Goal: Task Accomplishment & Management: Complete application form

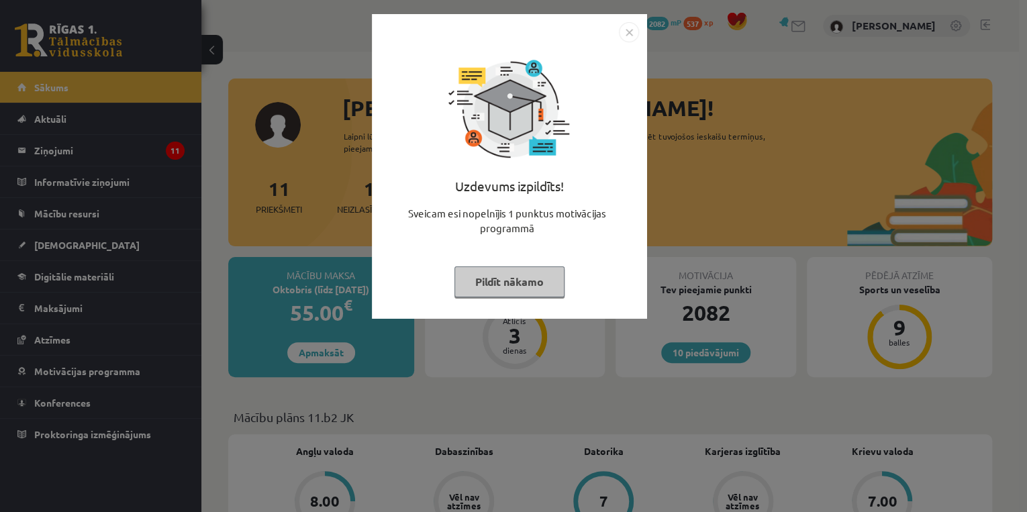
click at [633, 28] on img "Close" at bounding box center [629, 32] width 20 height 20
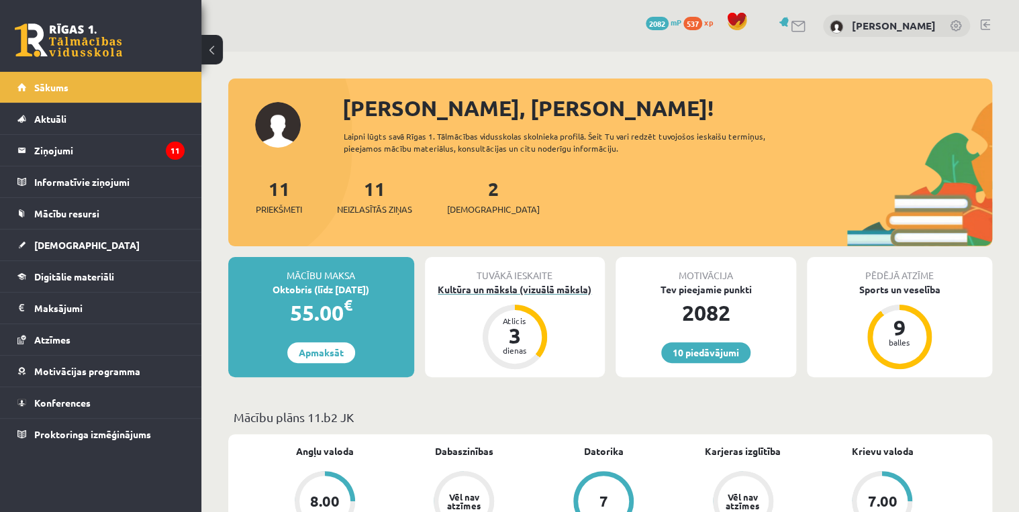
click at [475, 288] on div "Kultūra un māksla (vizuālā māksla)" at bounding box center [515, 290] width 181 height 14
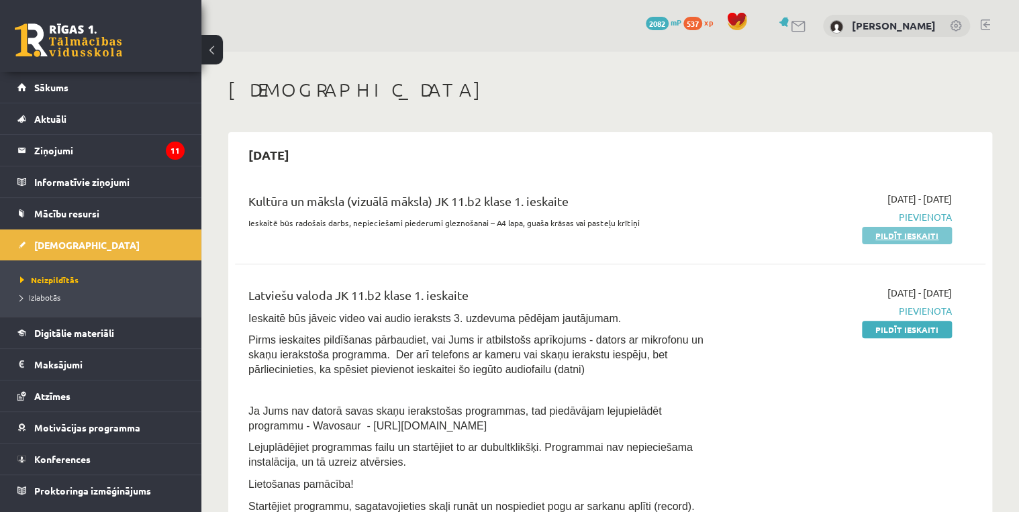
click at [909, 235] on link "Pildīt ieskaiti" at bounding box center [907, 235] width 90 height 17
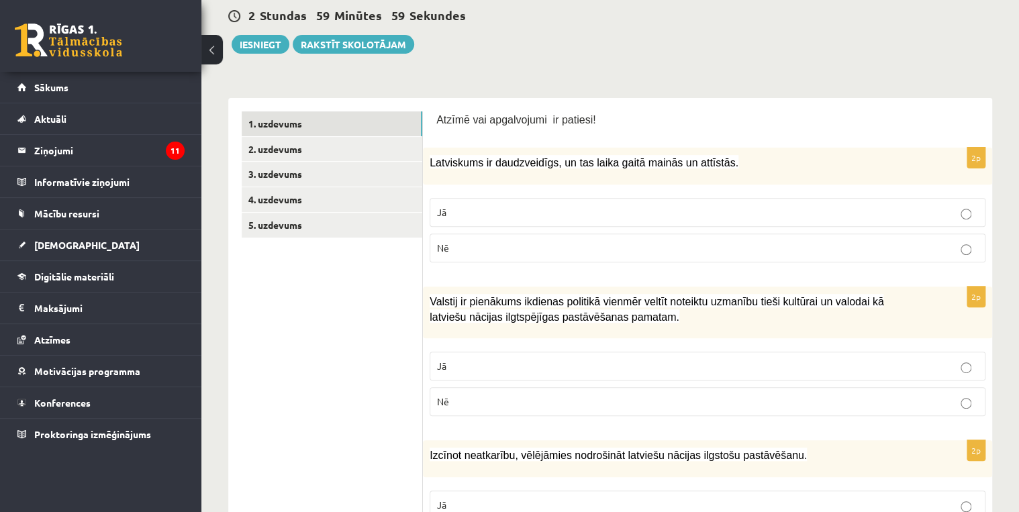
scroll to position [161, 0]
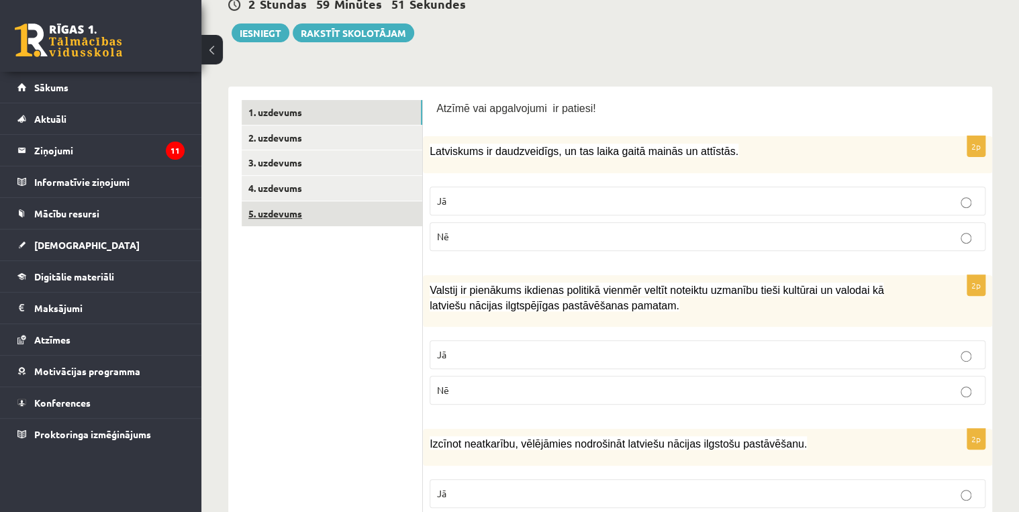
click at [299, 209] on link "5. uzdevums" at bounding box center [332, 213] width 181 height 25
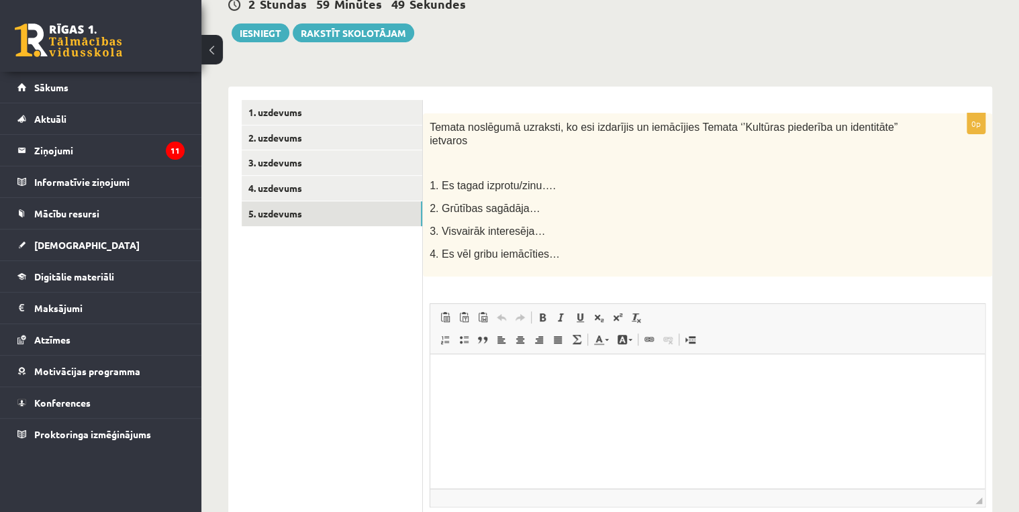
scroll to position [0, 0]
click at [279, 186] on link "4. uzdevums" at bounding box center [332, 188] width 181 height 25
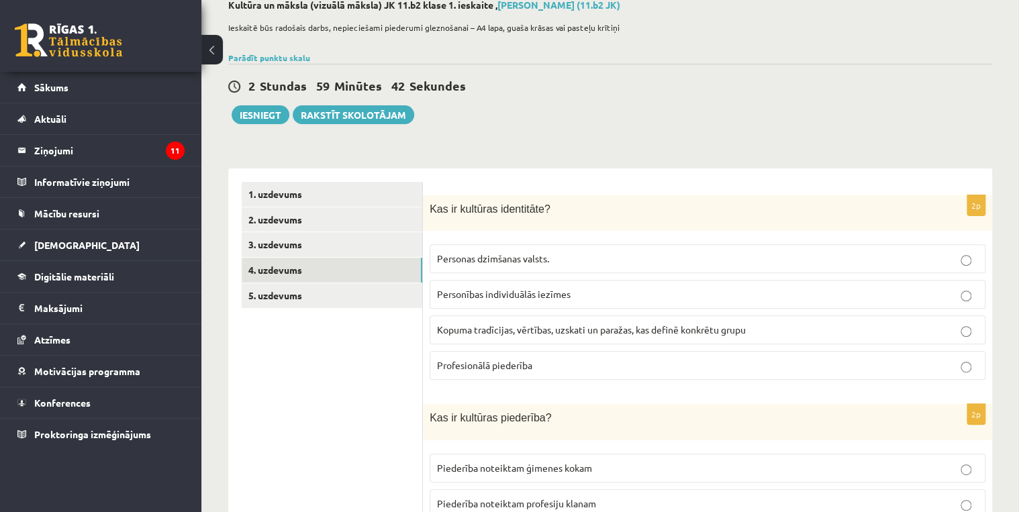
scroll to position [54, 0]
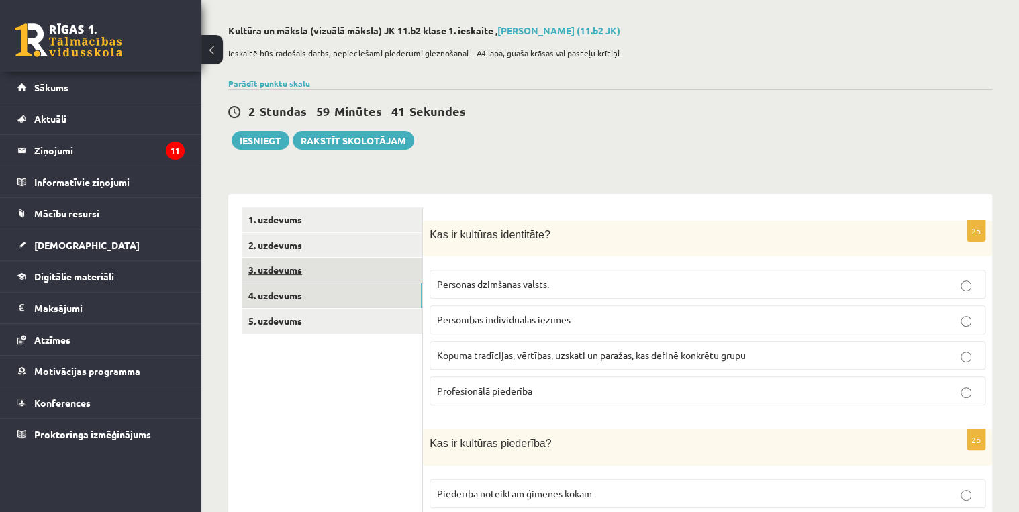
click at [279, 271] on link "3. uzdevums" at bounding box center [332, 270] width 181 height 25
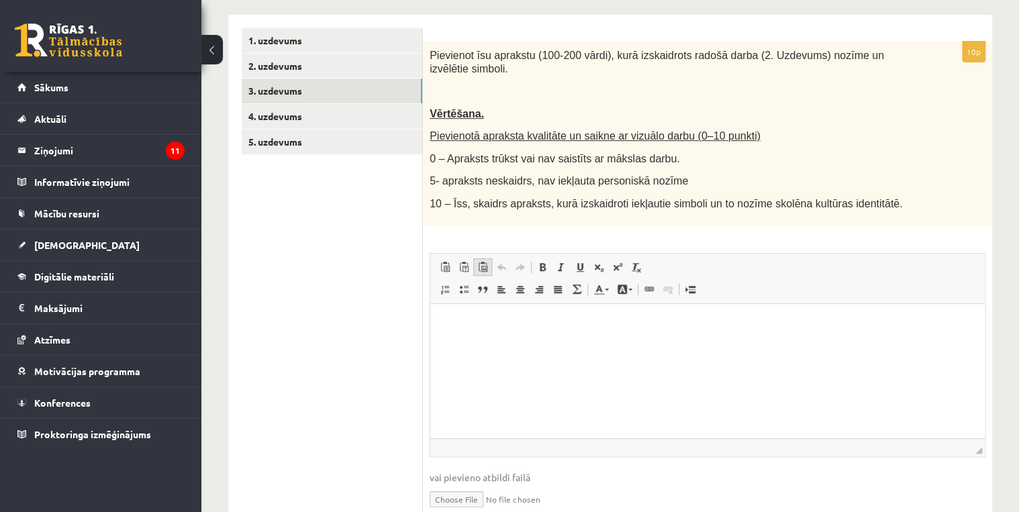
scroll to position [117, 0]
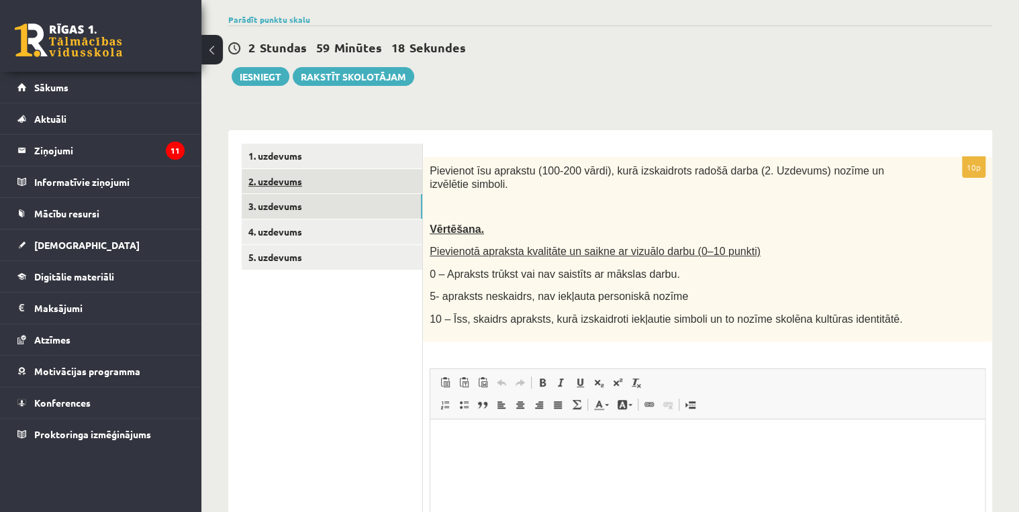
click at [273, 180] on link "2. uzdevums" at bounding box center [332, 181] width 181 height 25
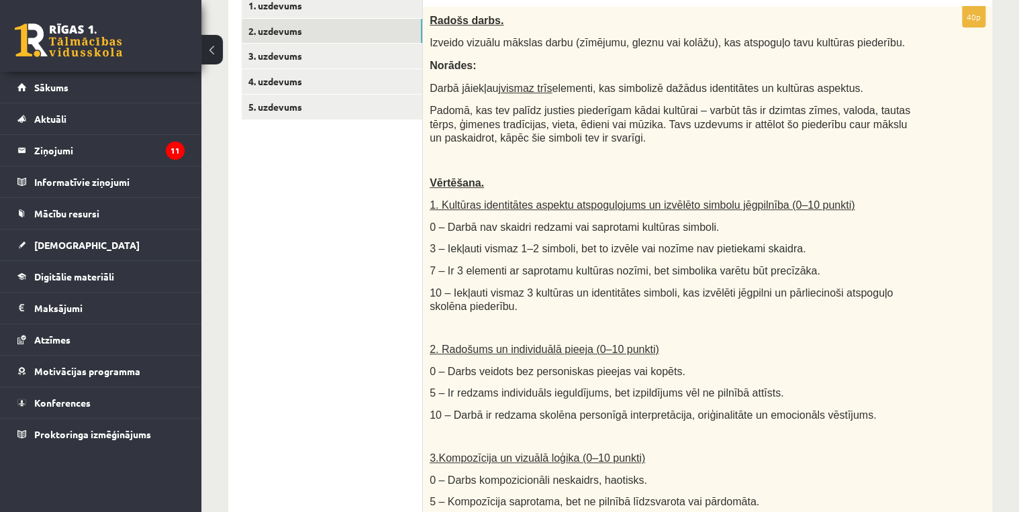
scroll to position [171, 0]
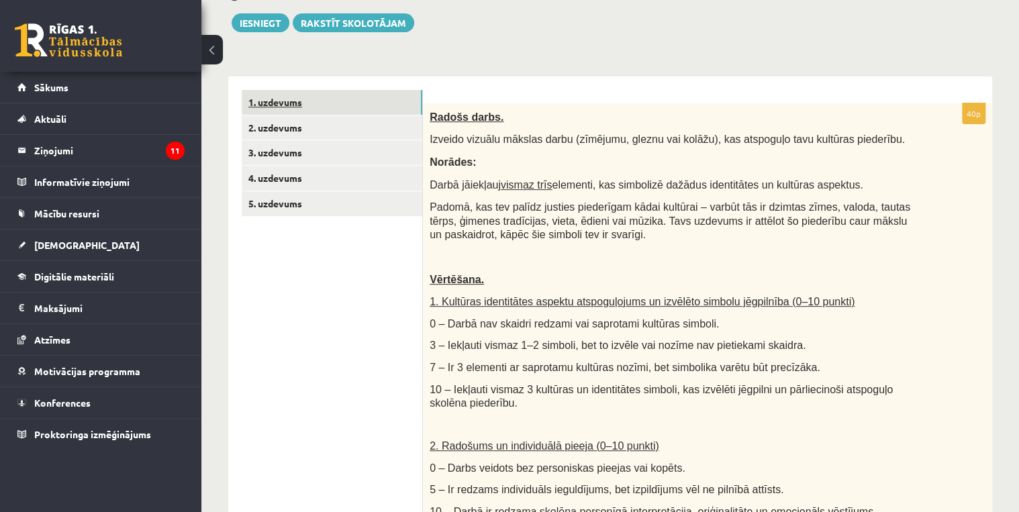
click at [287, 101] on link "1. uzdevums" at bounding box center [332, 102] width 181 height 25
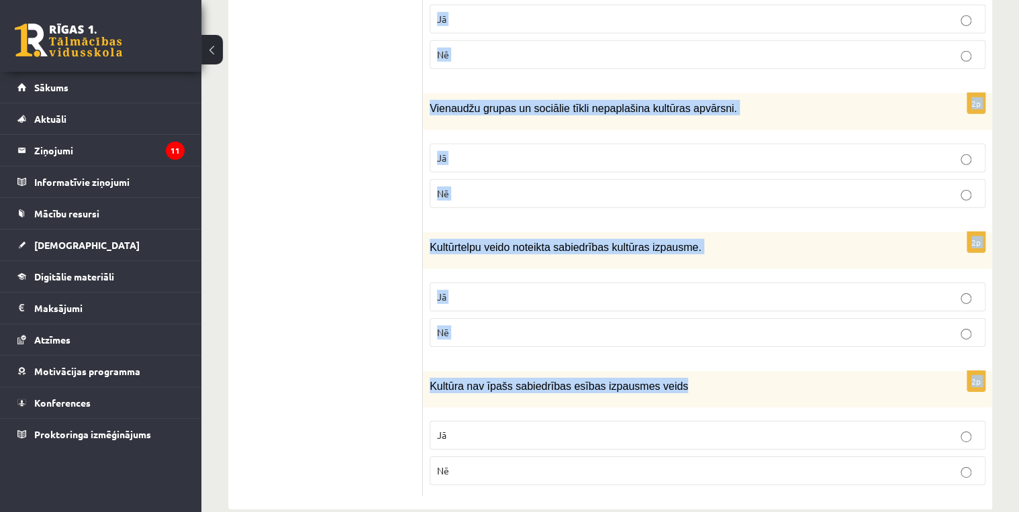
scroll to position [1958, 0]
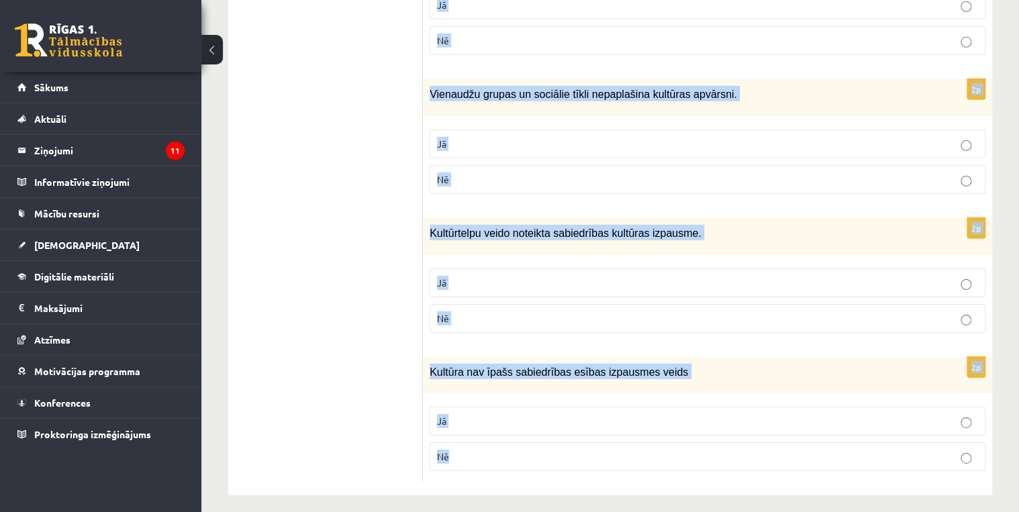
drag, startPoint x: 434, startPoint y: 97, endPoint x: 709, endPoint y: 446, distance: 444.6
copy form "Atzīmē vai apgalvojumi ir patiesi! 2p Latviskums ir daudzveidīgs, un tas laika …"
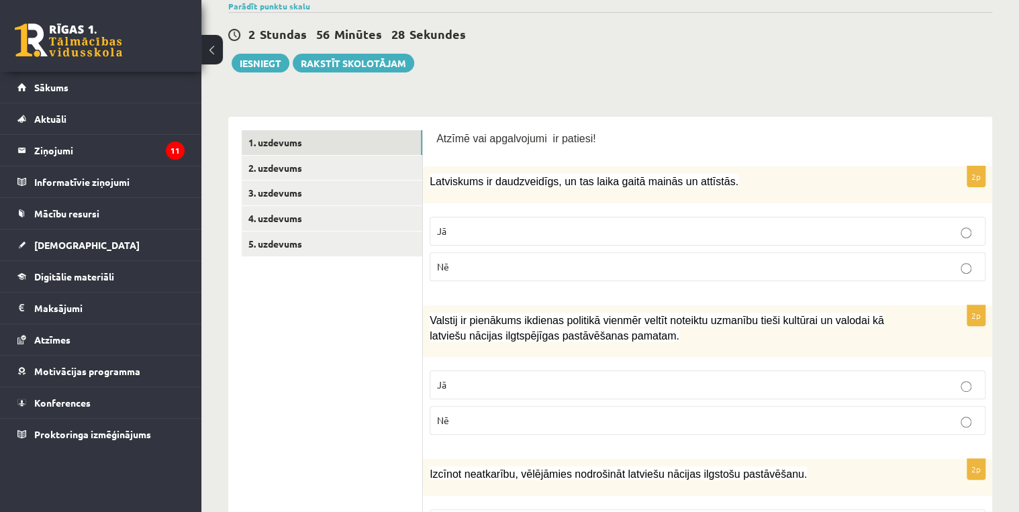
scroll to position [25, 0]
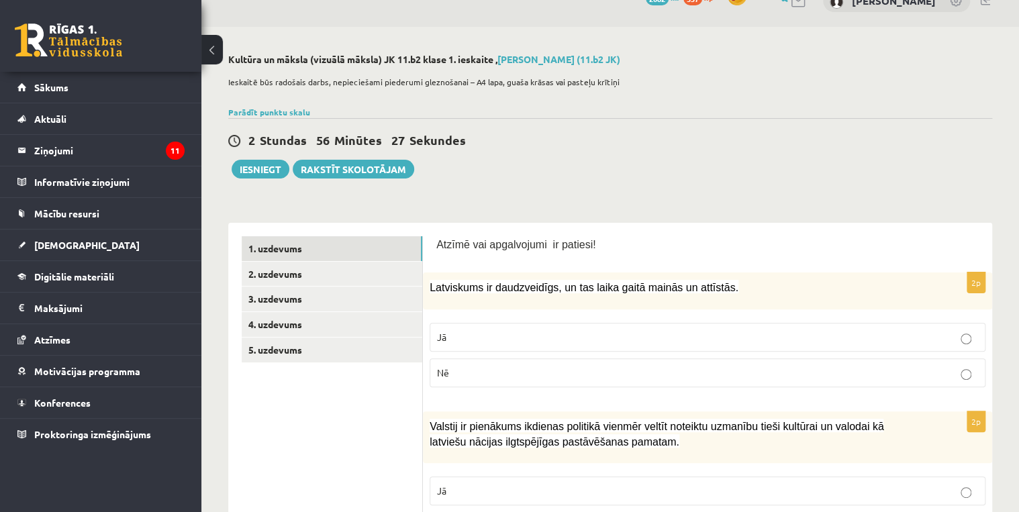
click at [478, 328] on label "Jā" at bounding box center [708, 337] width 556 height 29
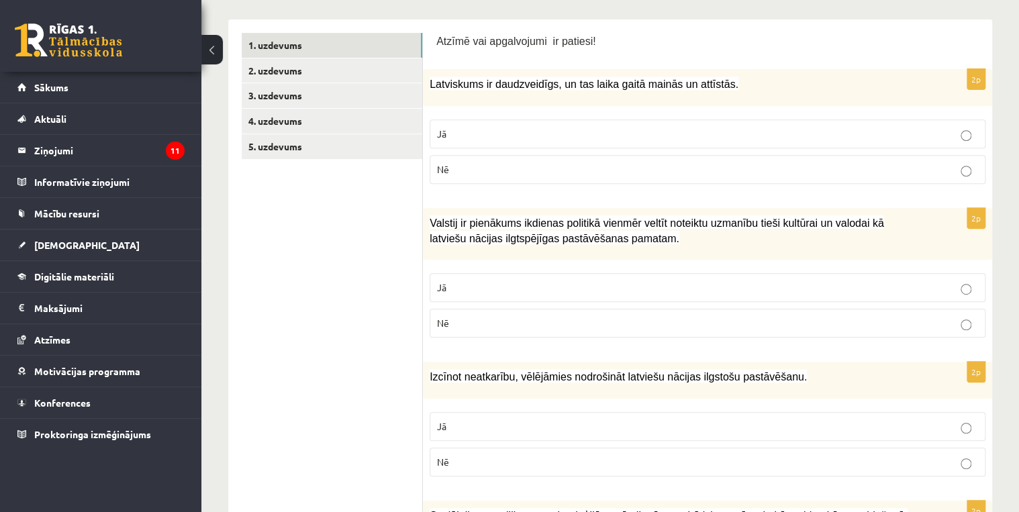
scroll to position [240, 0]
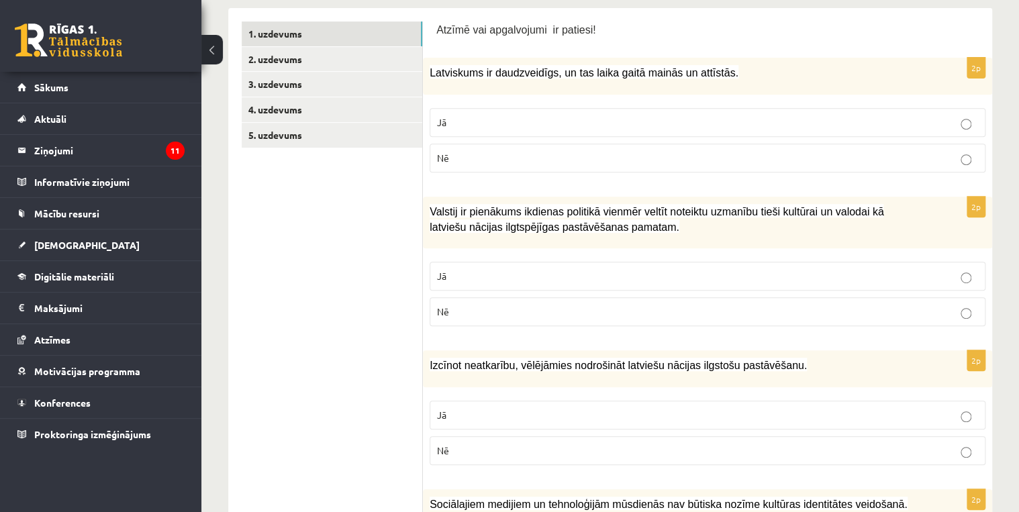
click at [473, 271] on p "Jā" at bounding box center [707, 276] width 541 height 14
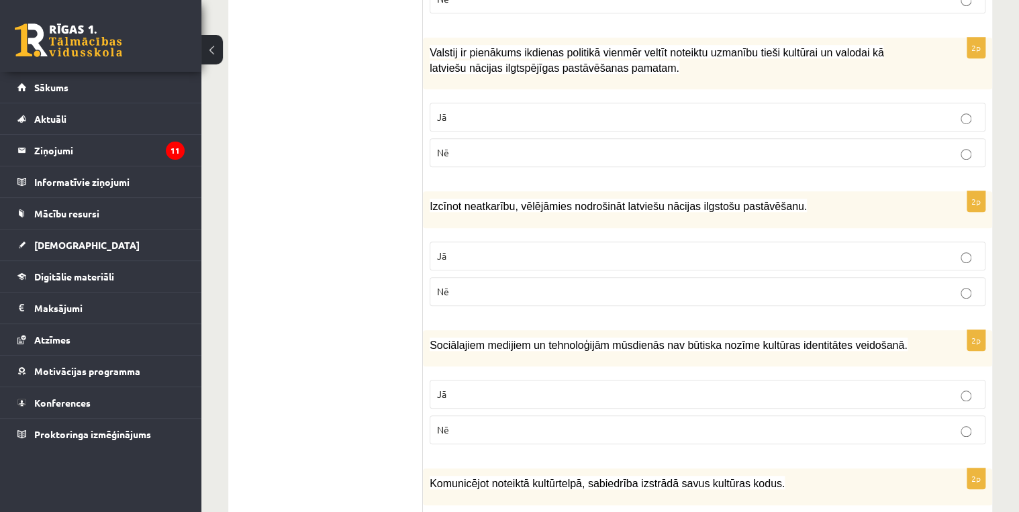
scroll to position [401, 0]
click at [470, 256] on p "Jā" at bounding box center [707, 254] width 541 height 14
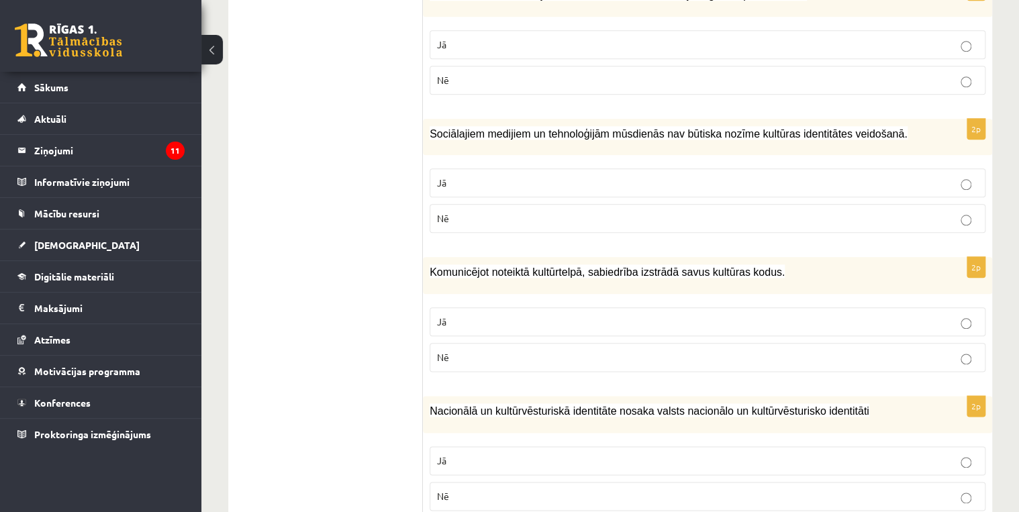
scroll to position [616, 0]
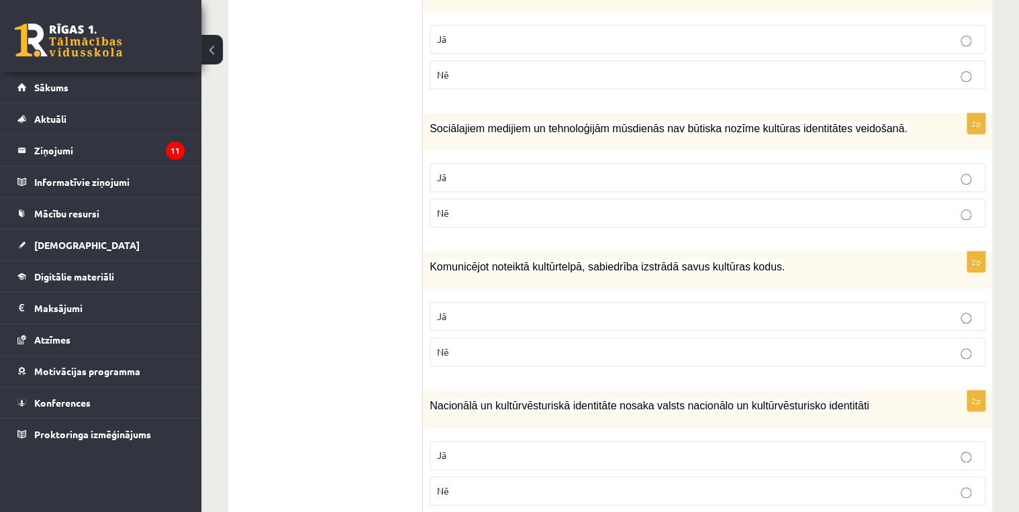
click at [486, 206] on p "Nē" at bounding box center [707, 213] width 541 height 14
click at [482, 315] on p "Jā" at bounding box center [707, 316] width 541 height 14
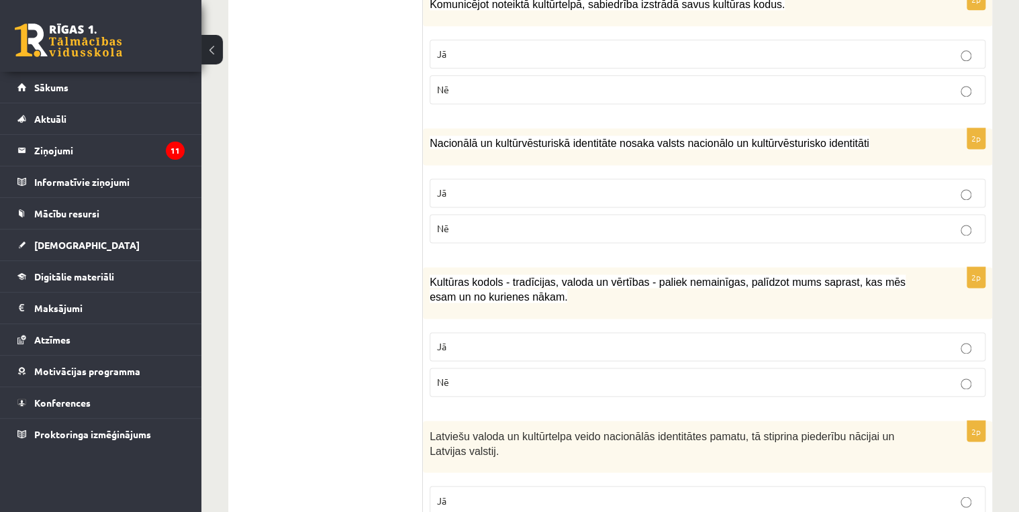
scroll to position [884, 0]
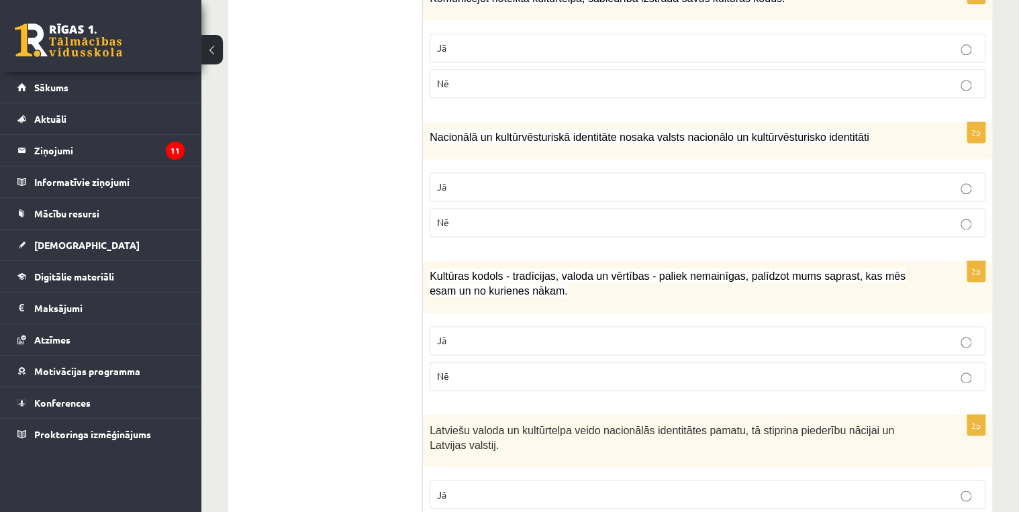
click at [495, 188] on p "Jā" at bounding box center [707, 187] width 541 height 14
drag, startPoint x: 483, startPoint y: 368, endPoint x: 478, endPoint y: 398, distance: 30.7
click at [483, 371] on p "Nē" at bounding box center [707, 376] width 541 height 14
click at [475, 489] on p "Jā" at bounding box center [707, 494] width 541 height 14
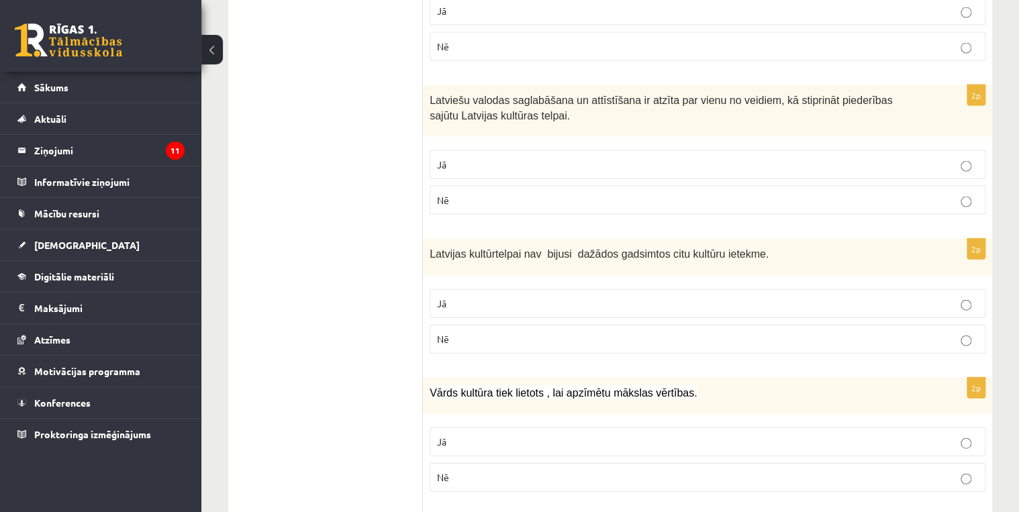
scroll to position [1421, 0]
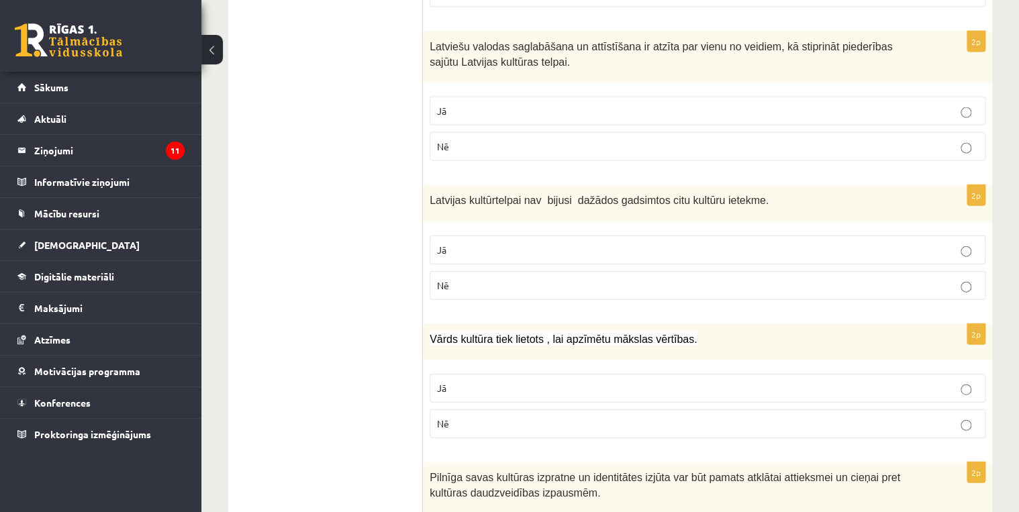
click at [474, 104] on p "Jā" at bounding box center [707, 111] width 541 height 14
click at [483, 279] on p "Nē" at bounding box center [707, 286] width 541 height 14
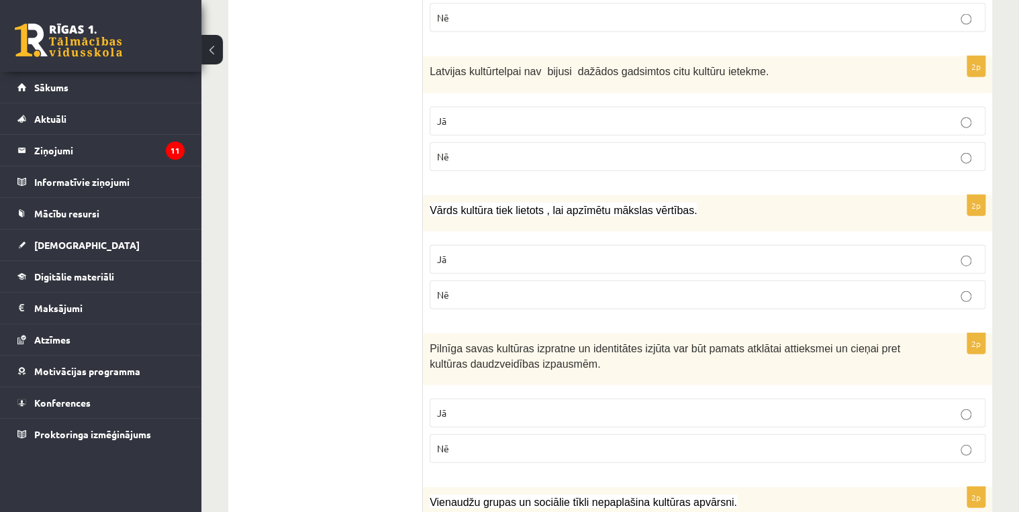
scroll to position [1582, 0]
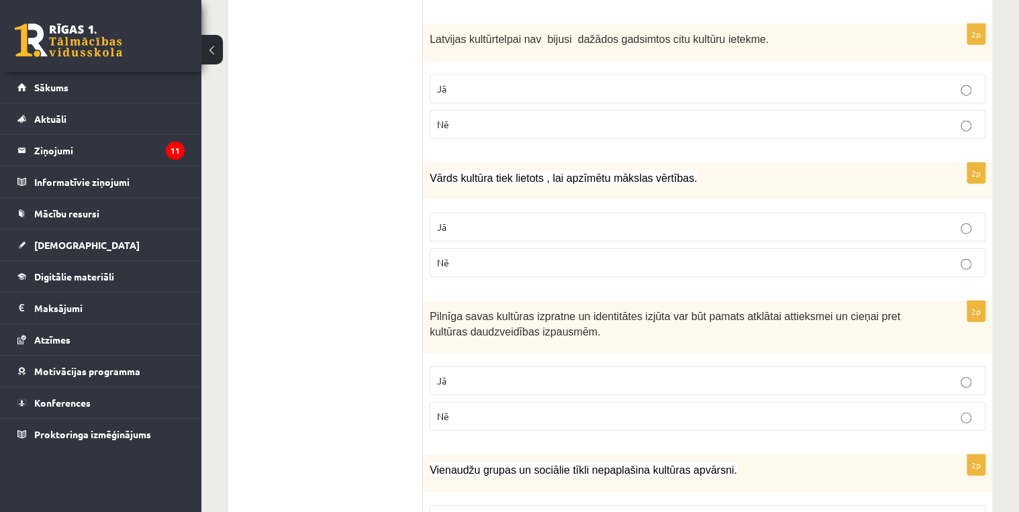
click at [505, 220] on p "Jā" at bounding box center [707, 227] width 541 height 14
drag, startPoint x: 490, startPoint y: 377, endPoint x: 459, endPoint y: 365, distance: 33.2
click at [490, 376] on p "Jā" at bounding box center [707, 381] width 541 height 14
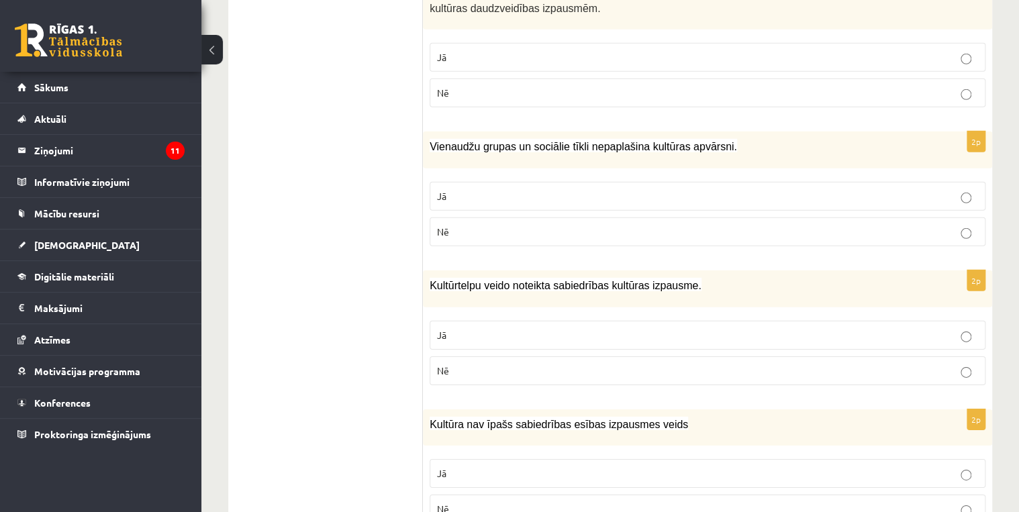
scroll to position [1958, 0]
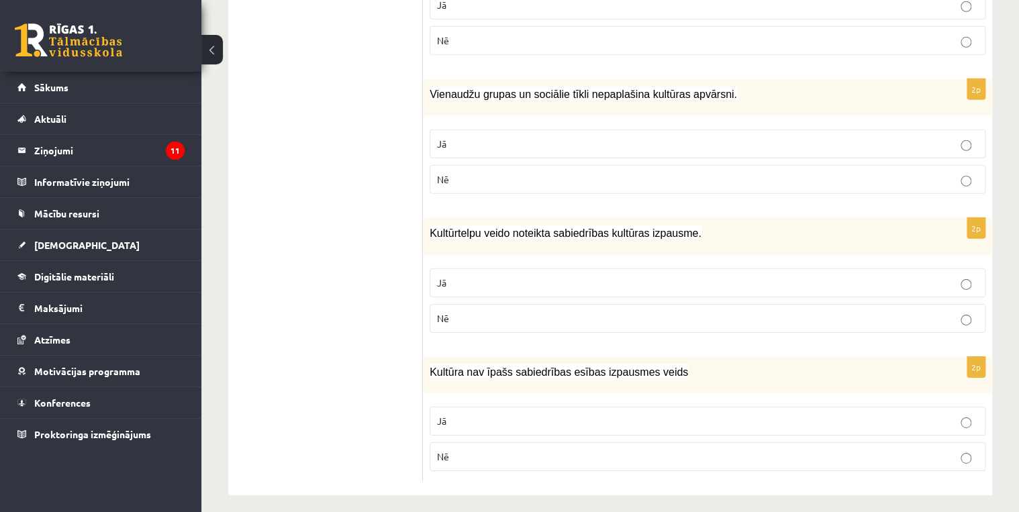
click at [478, 173] on p "Nē" at bounding box center [707, 180] width 541 height 14
click at [502, 276] on p "Jā" at bounding box center [707, 283] width 541 height 14
click at [578, 450] on p "Nē" at bounding box center [707, 457] width 541 height 14
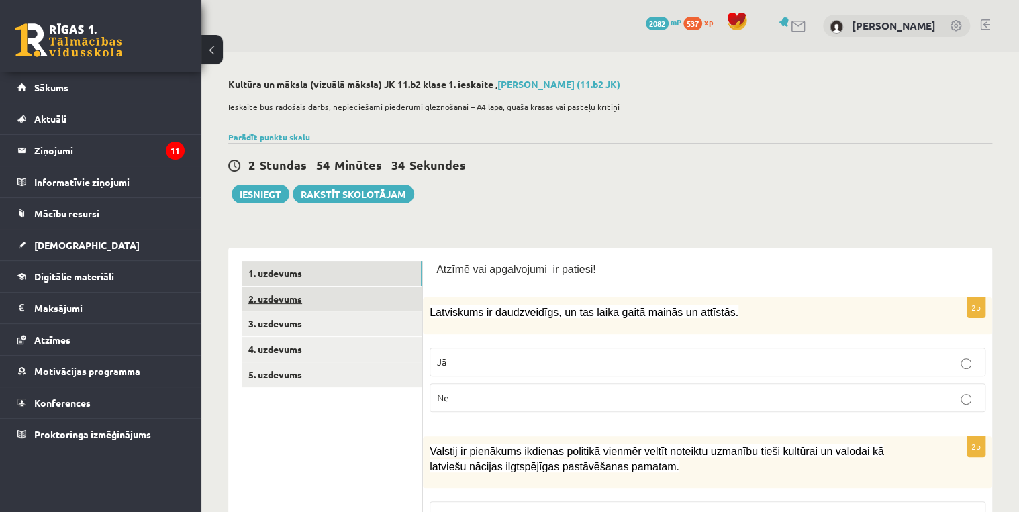
scroll to position [54, 0]
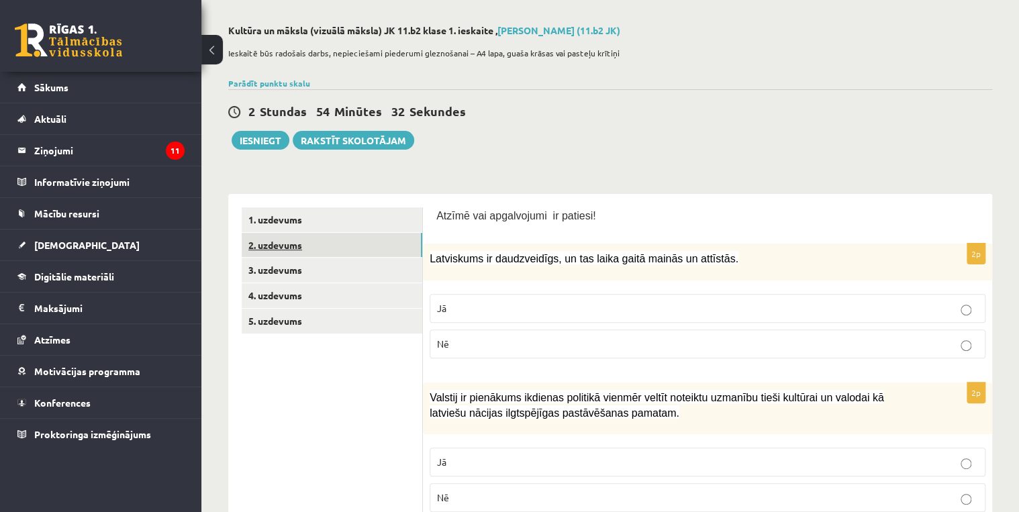
click at [295, 245] on link "2. uzdevums" at bounding box center [332, 245] width 181 height 25
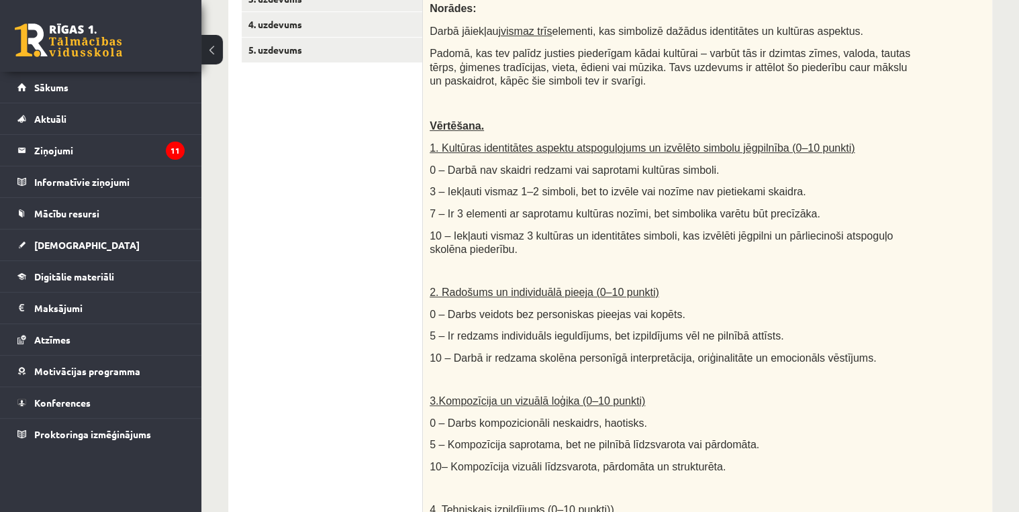
scroll to position [269, 0]
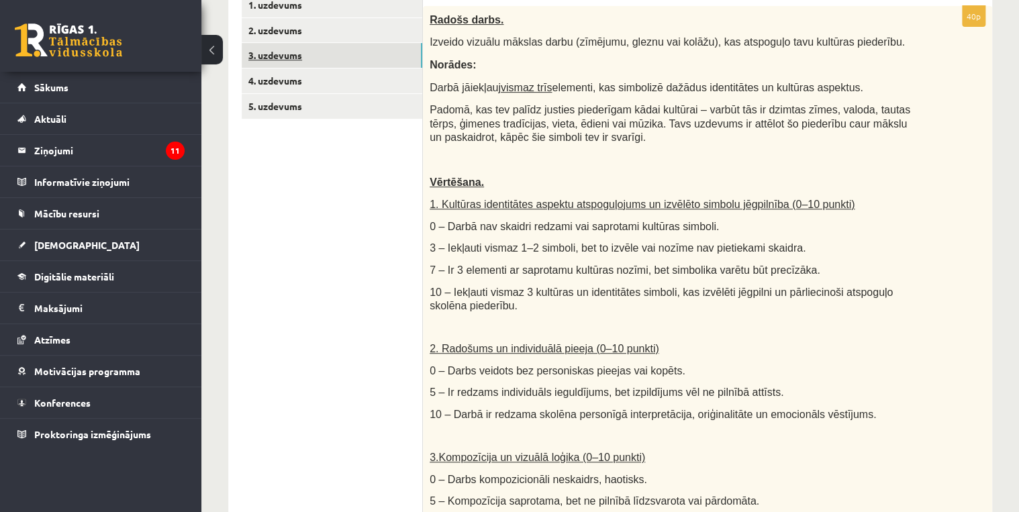
click at [273, 56] on link "3. uzdevums" at bounding box center [332, 55] width 181 height 25
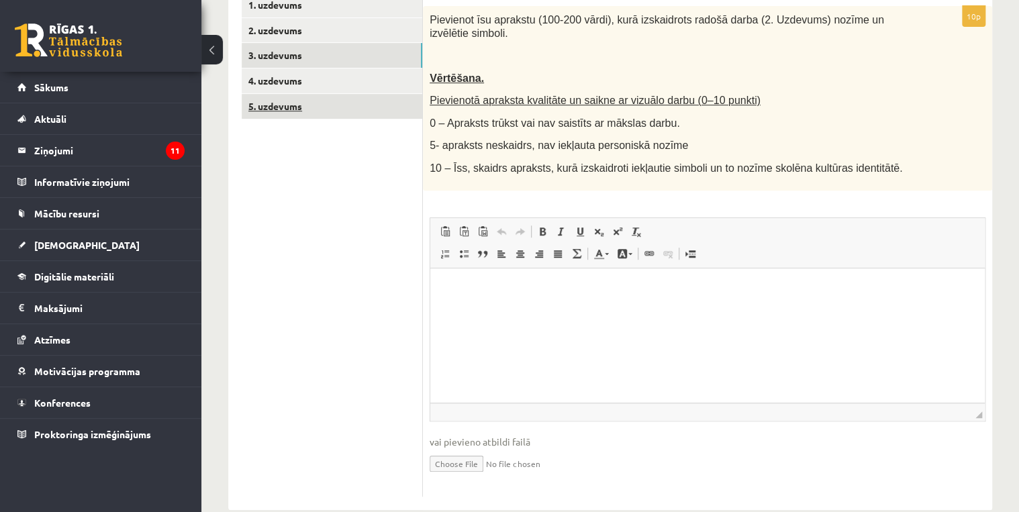
scroll to position [0, 0]
click at [515, 309] on html at bounding box center [707, 288] width 555 height 41
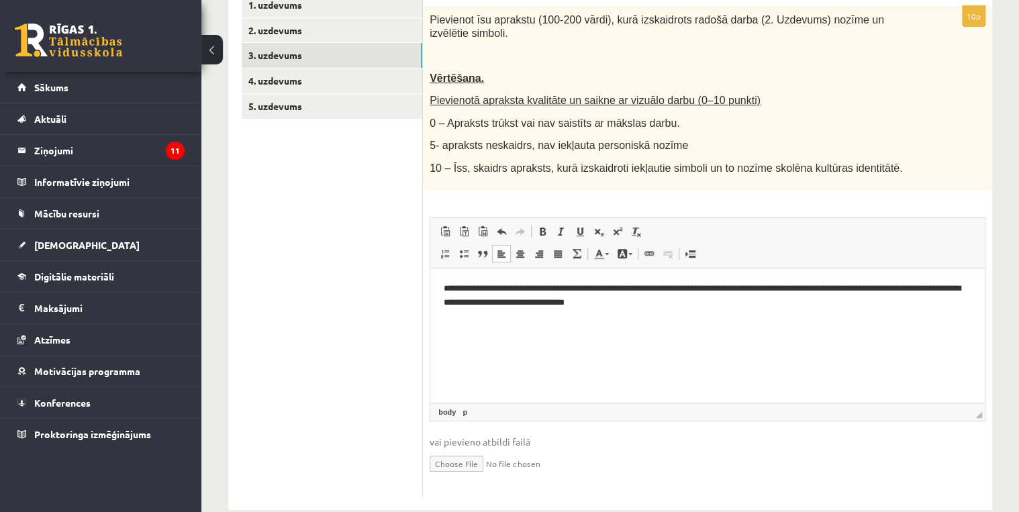
click at [461, 449] on input "file" at bounding box center [708, 463] width 556 height 28
type input "**********"
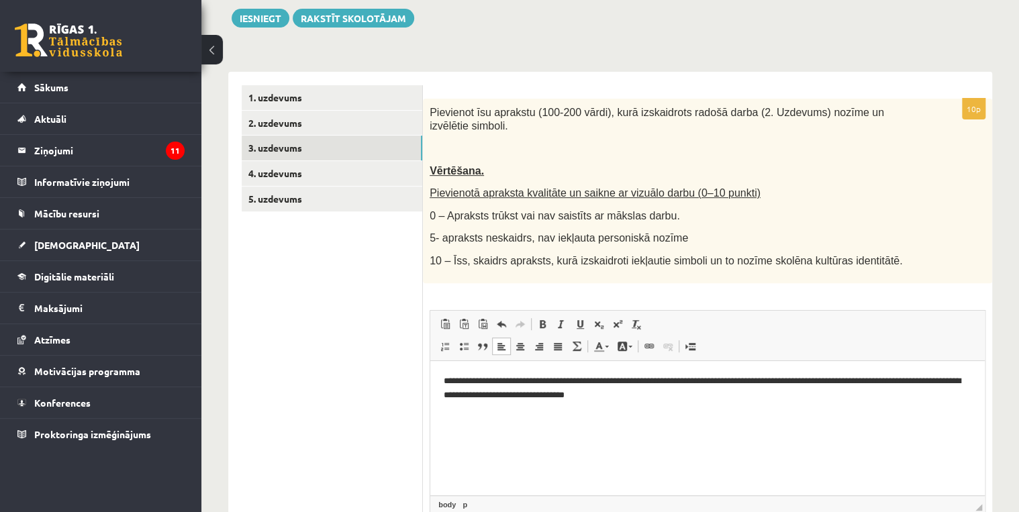
scroll to position [161, 0]
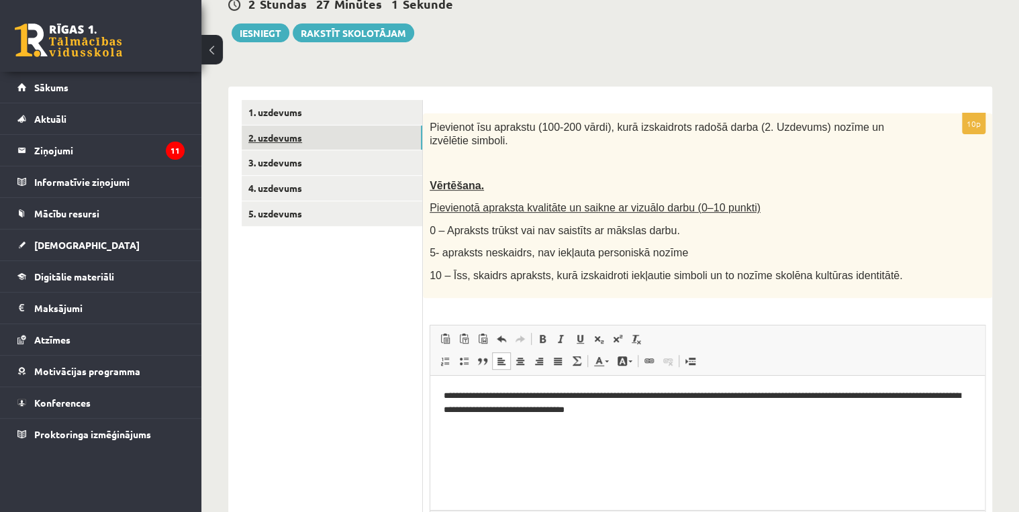
click at [298, 141] on link "2. uzdevums" at bounding box center [332, 138] width 181 height 25
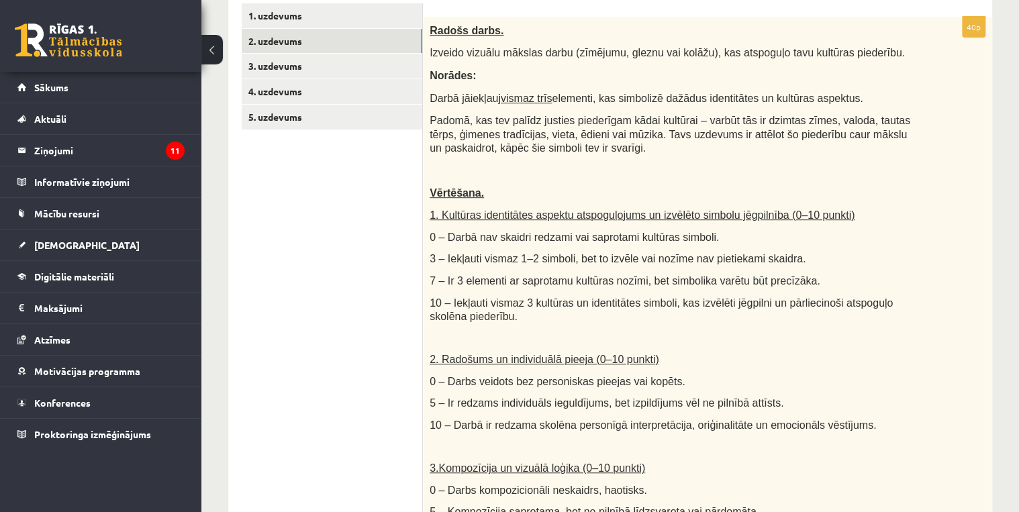
scroll to position [215, 0]
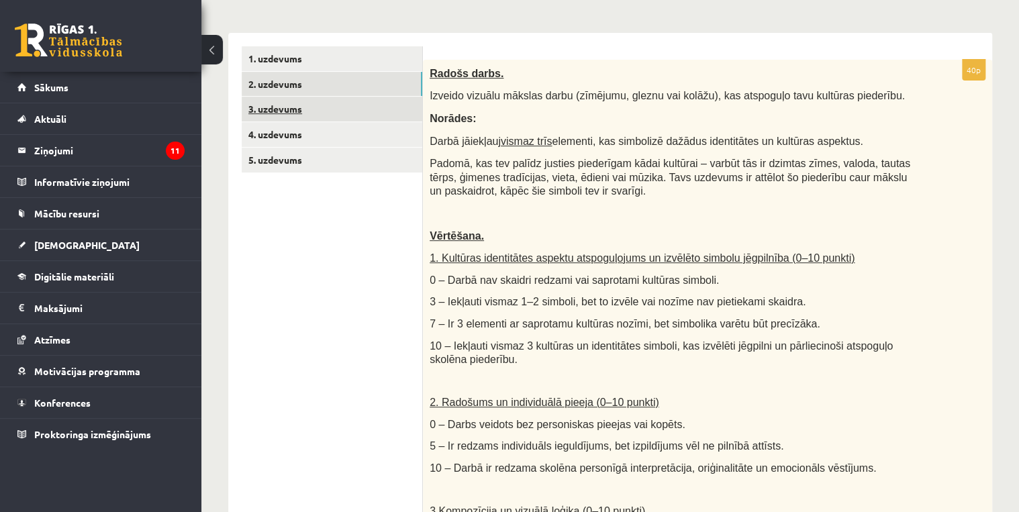
click at [279, 114] on link "3. uzdevums" at bounding box center [332, 109] width 181 height 25
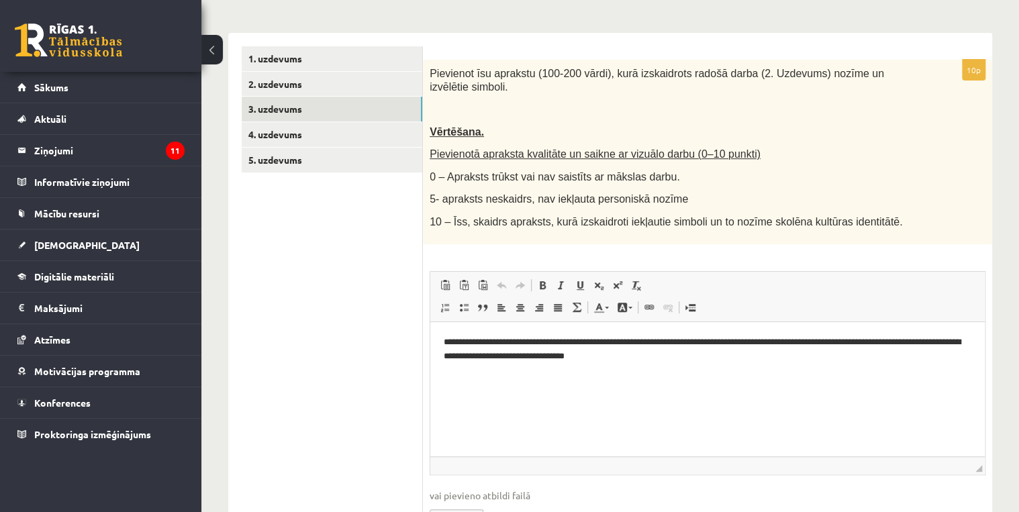
scroll to position [0, 0]
click at [291, 139] on link "4. uzdevums" at bounding box center [332, 134] width 181 height 25
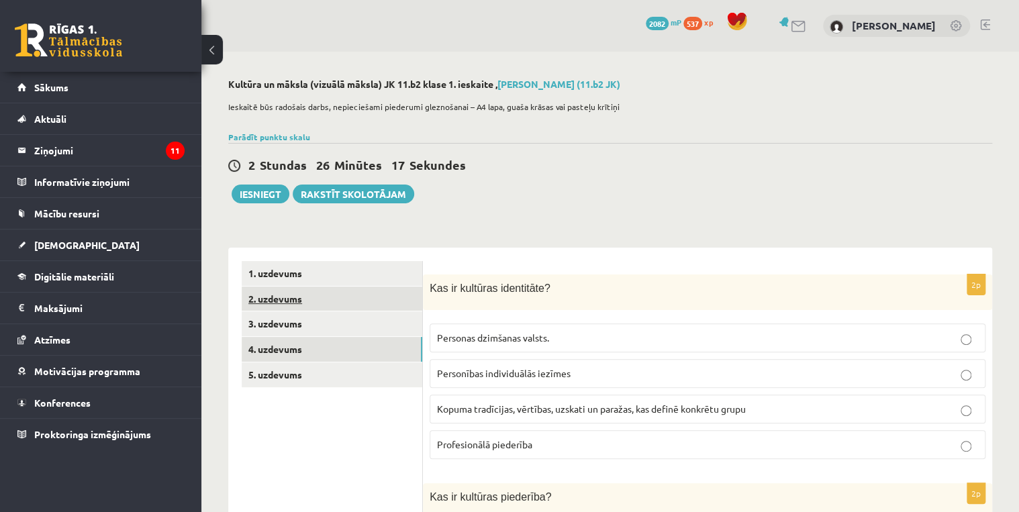
click at [279, 295] on link "2. uzdevums" at bounding box center [332, 299] width 181 height 25
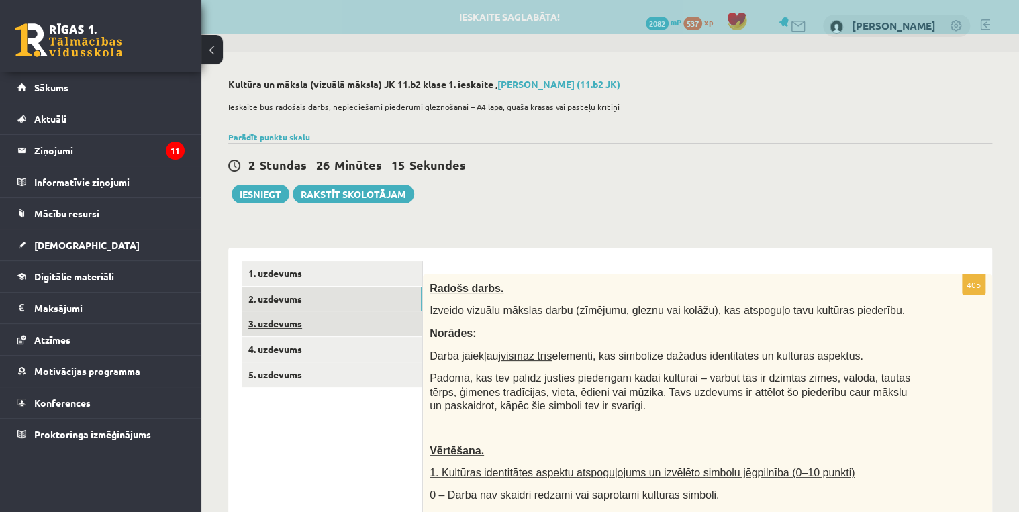
click at [283, 326] on link "3. uzdevums" at bounding box center [332, 324] width 181 height 25
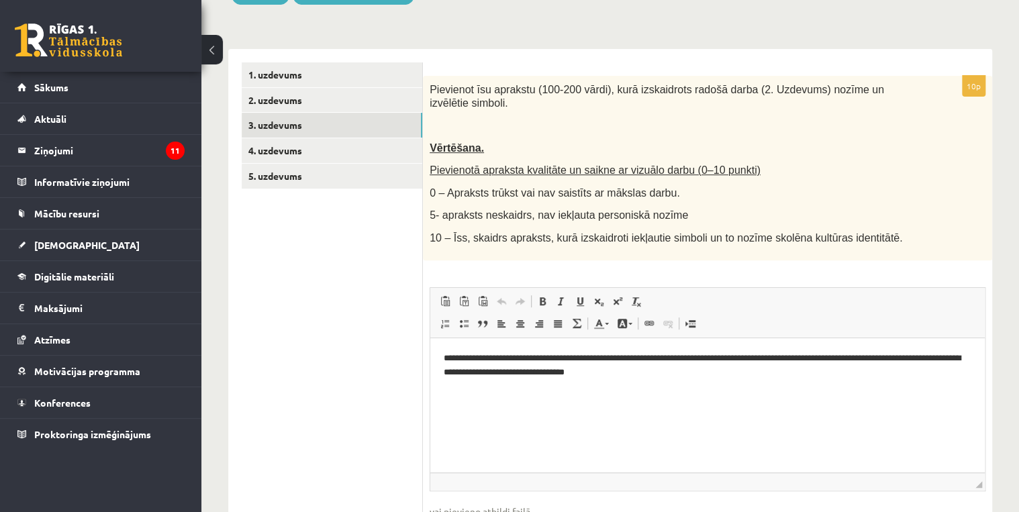
scroll to position [215, 0]
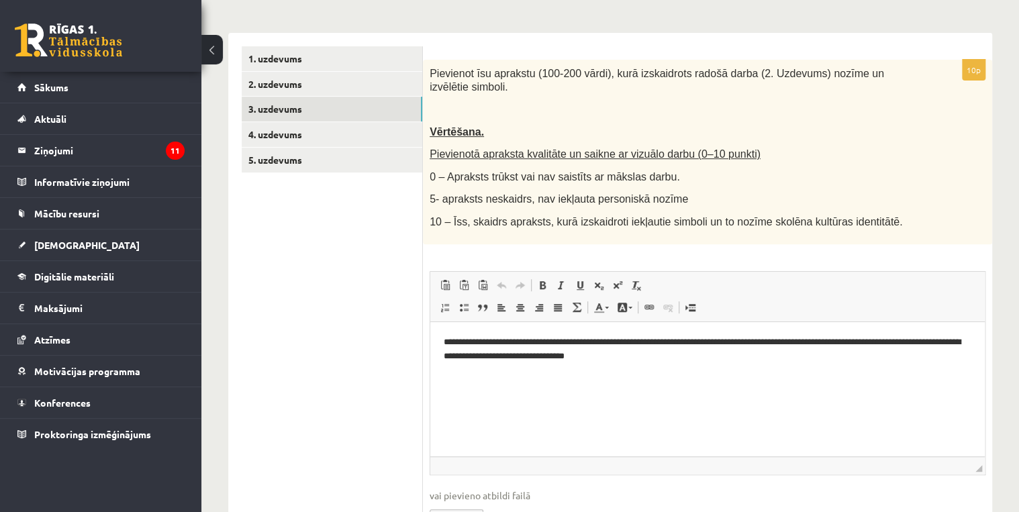
click at [706, 375] on p "Editor, wiswyg-editor-user-answer-47434004650120" at bounding box center [708, 379] width 528 height 14
click at [683, 359] on p "**********" at bounding box center [708, 349] width 528 height 28
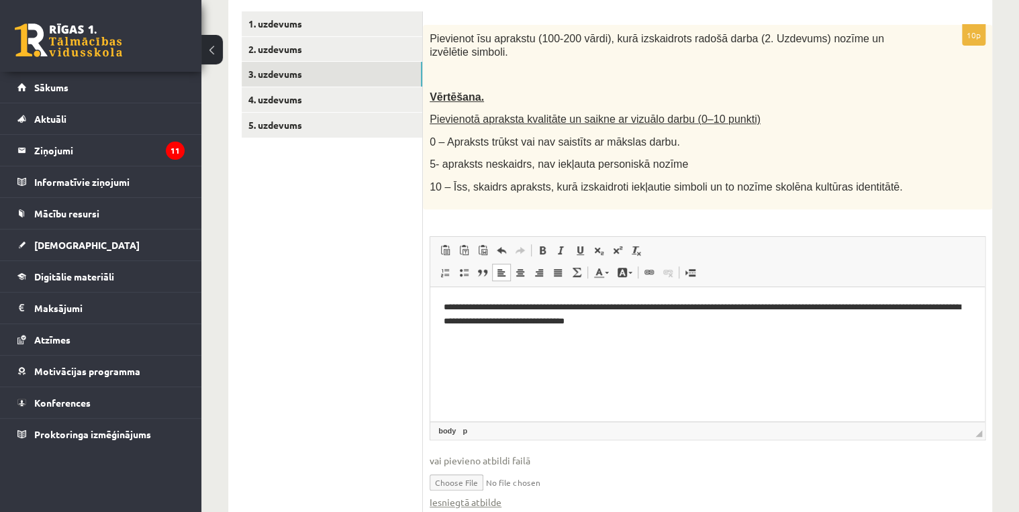
scroll to position [293, 0]
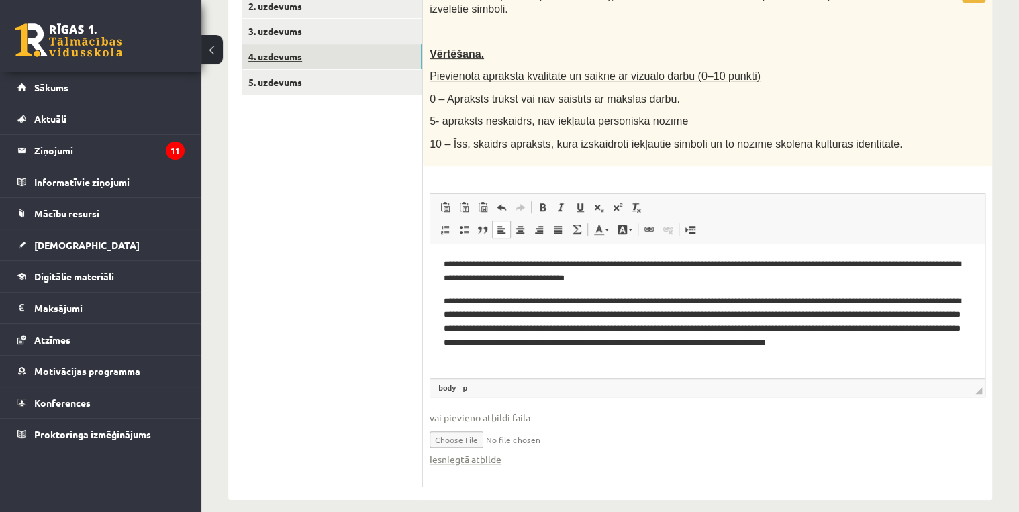
click at [289, 60] on link "4. uzdevums" at bounding box center [332, 56] width 181 height 25
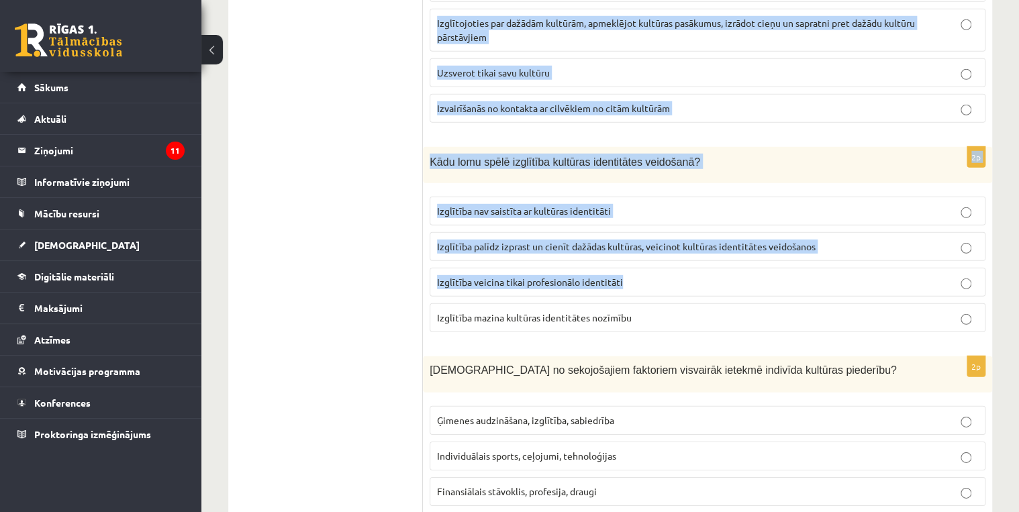
scroll to position [1886, 0]
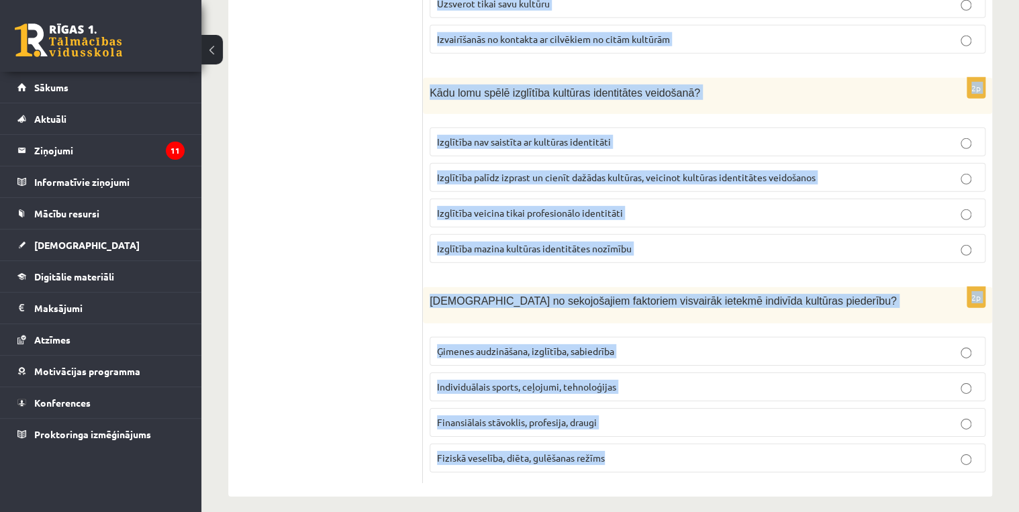
drag, startPoint x: 428, startPoint y: 75, endPoint x: 771, endPoint y: 459, distance: 514.5
copy form "Kas ir kultūras identitāte? Personas dzimšanas valsts. Personības individuālās …"
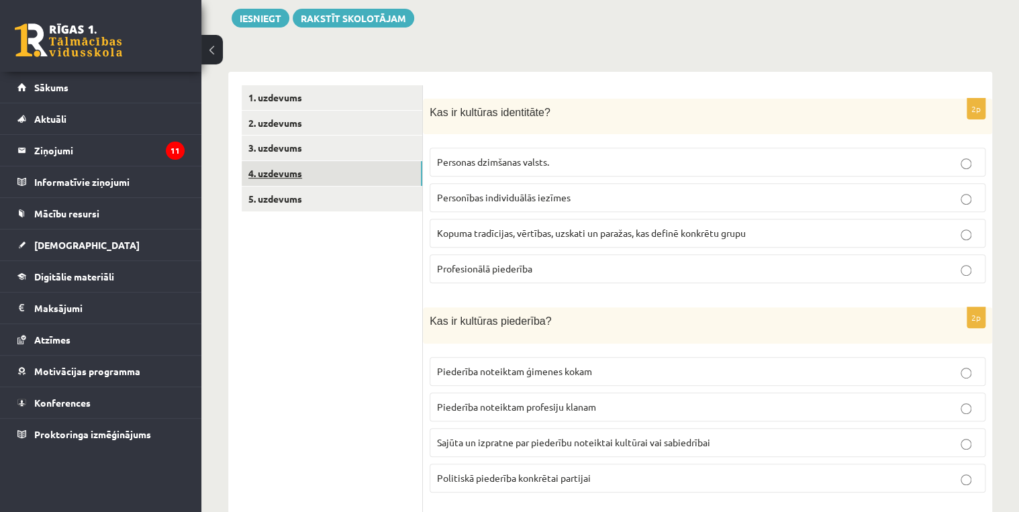
scroll to position [215, 0]
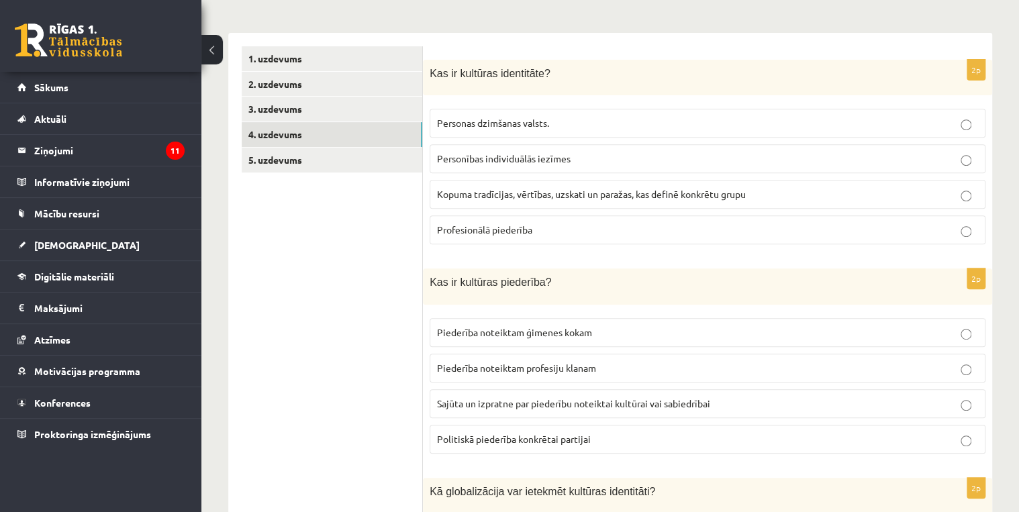
drag, startPoint x: 510, startPoint y: 193, endPoint x: 494, endPoint y: 183, distance: 19.4
click at [510, 193] on span "Kopuma tradīcijas, vērtības, uzskati un paražas, kas definē konkrētu grupu" at bounding box center [591, 194] width 309 height 12
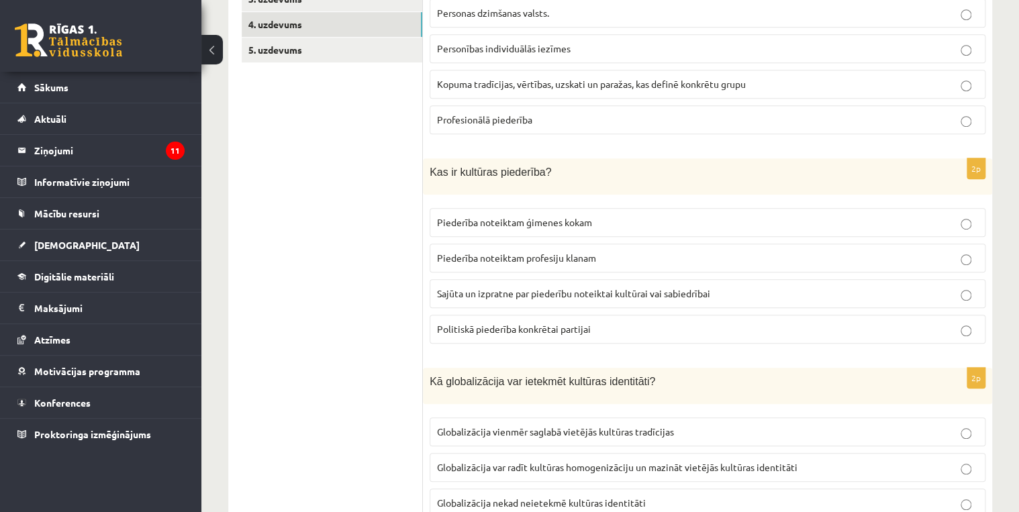
scroll to position [376, 0]
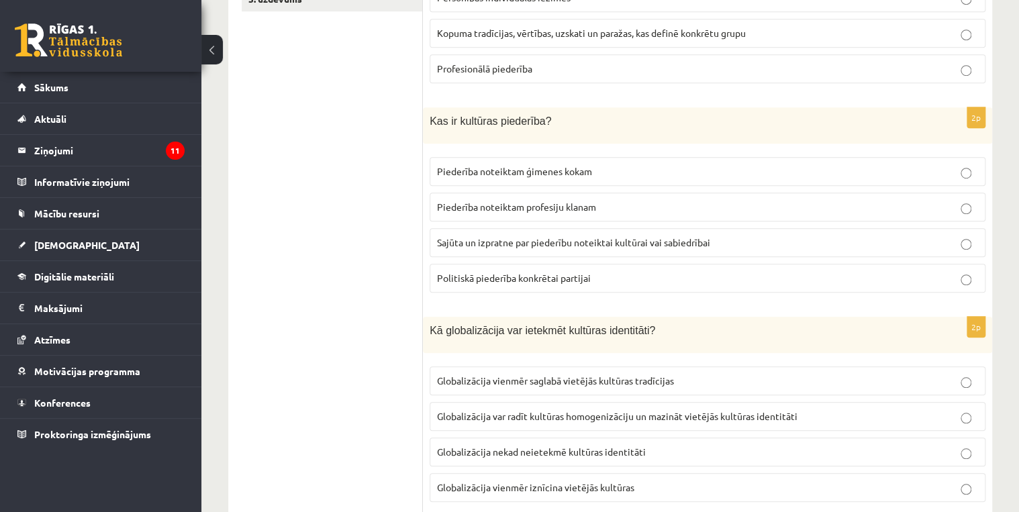
click at [484, 242] on span "Sajūta un izpratne par piederību noteiktai kultūrai vai sabiedrībai" at bounding box center [573, 242] width 273 height 12
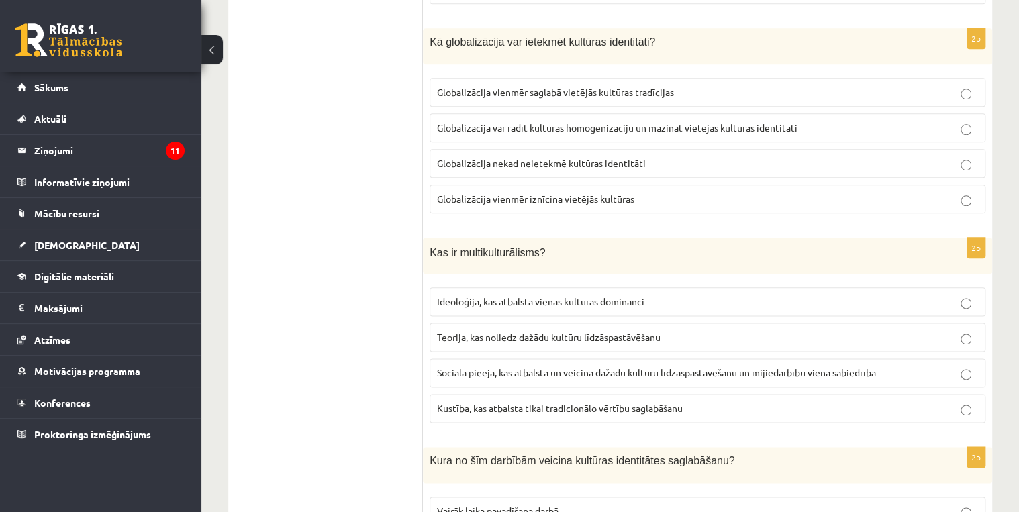
scroll to position [698, 0]
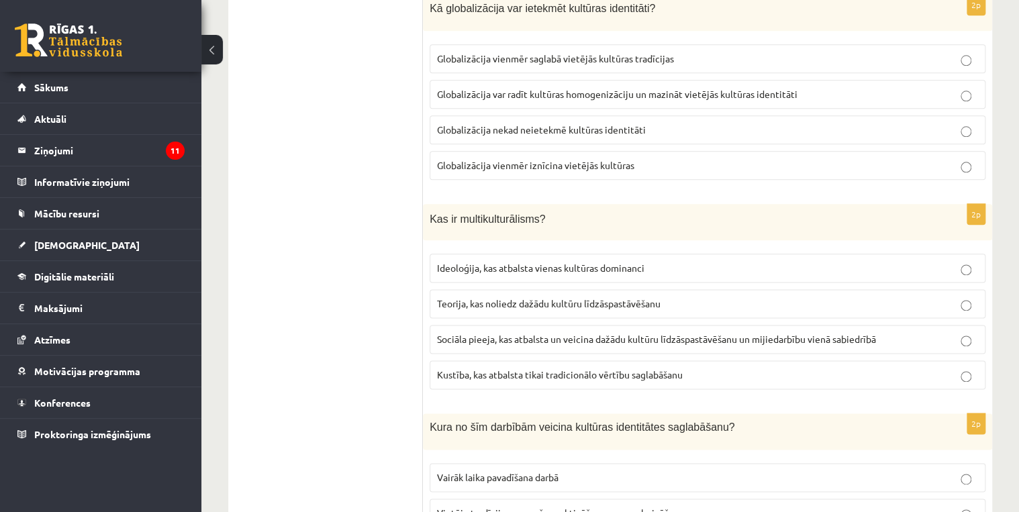
click at [549, 88] on span "Globalizācija var radīt kultūras homogenizāciju un mazināt vietējās kultūras id…" at bounding box center [617, 94] width 361 height 12
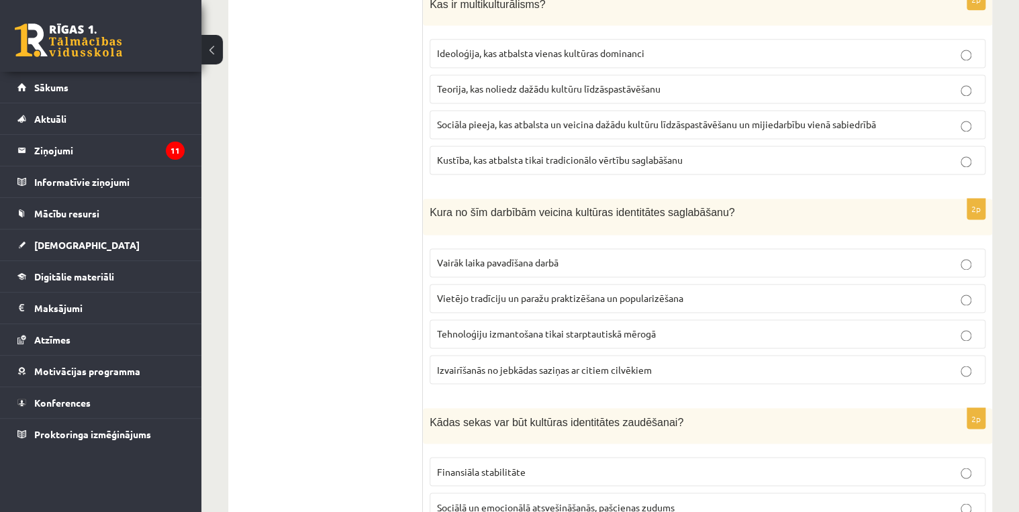
scroll to position [859, 0]
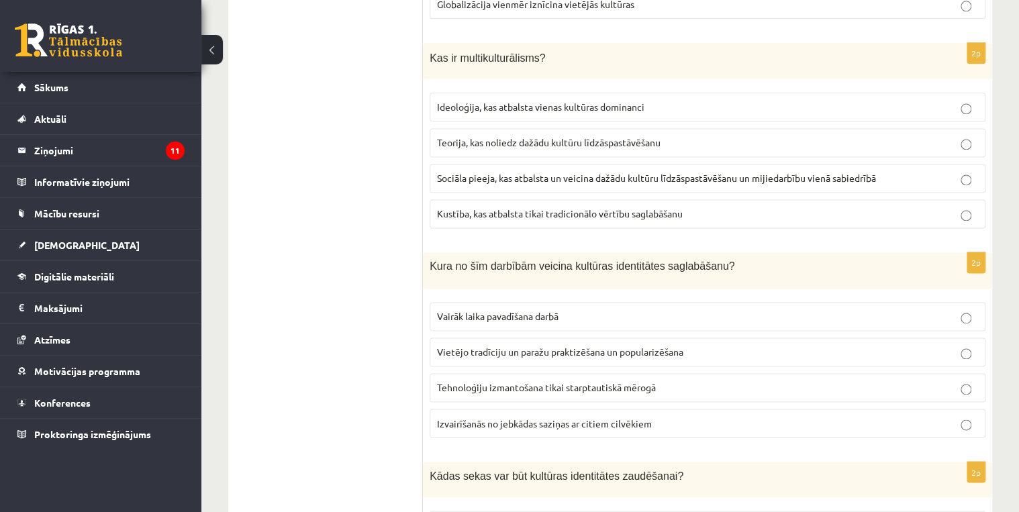
click at [512, 172] on span "Sociāla pieeja, kas atbalsta un veicina dažādu kultūru līdzāspastāvēšanu un mij…" at bounding box center [656, 178] width 439 height 12
click at [559, 346] on span "Vietējo tradīciju un paražu praktizēšana un popularizēšana" at bounding box center [560, 352] width 246 height 12
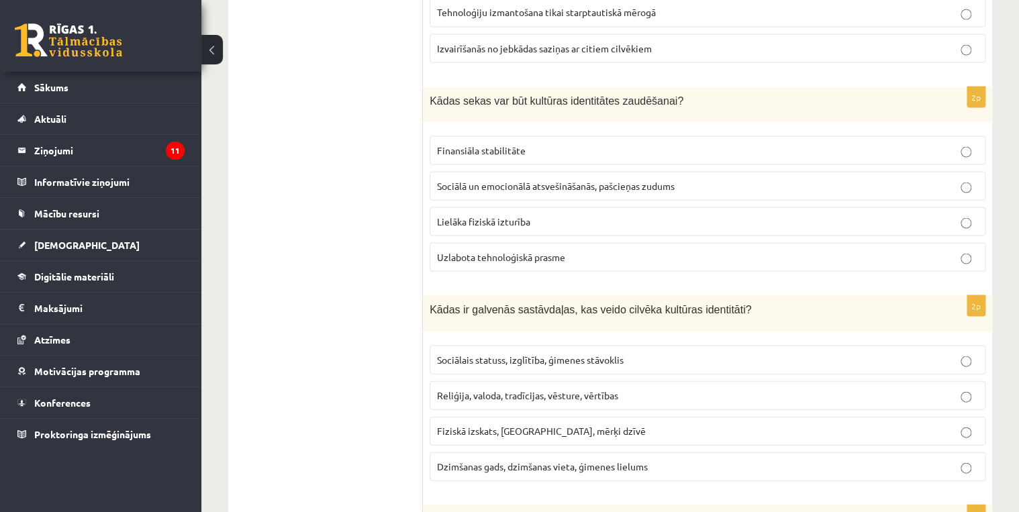
scroll to position [1235, 0]
click at [513, 180] on span "Sociālā un emocionālā atsvešināšanās, pašcieņas zudums" at bounding box center [556, 185] width 238 height 12
click at [545, 380] on label "Reliģija, valoda, tradīcijas, vēsture, vērtības" at bounding box center [708, 394] width 556 height 29
drag, startPoint x: 545, startPoint y: 379, endPoint x: 508, endPoint y: 384, distance: 38.0
click at [508, 388] on span "Reliģija, valoda, tradīcijas, vēsture, vērtības" at bounding box center [527, 394] width 181 height 12
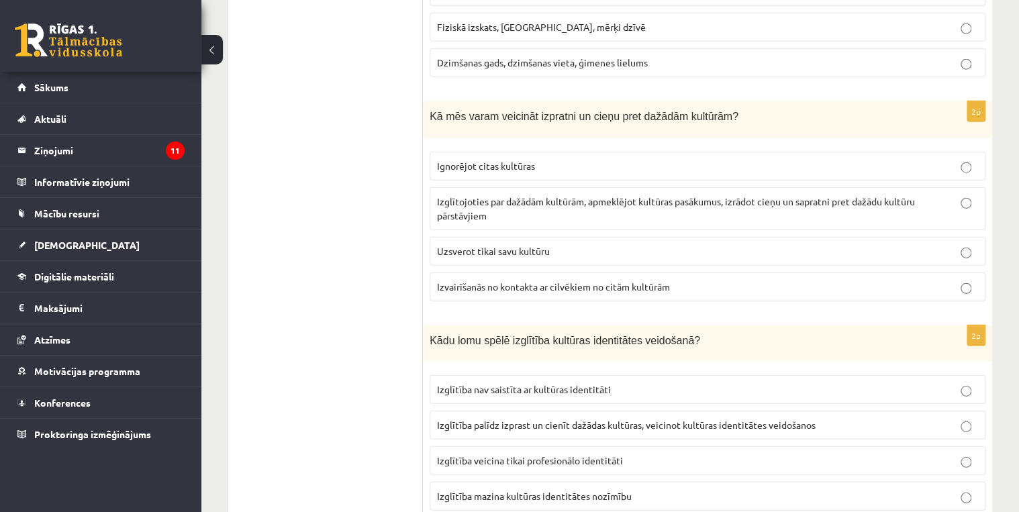
scroll to position [1665, 0]
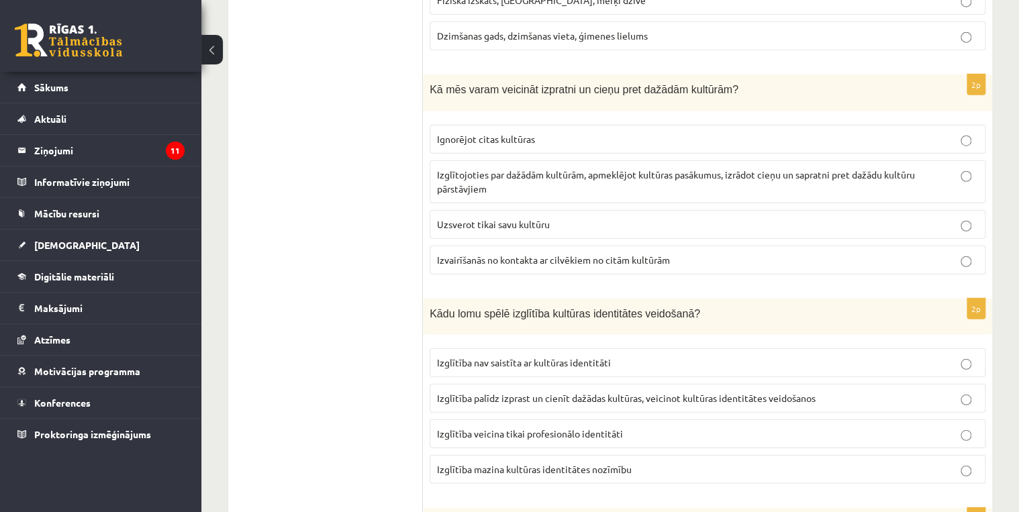
click at [513, 392] on span "Izglītība palīdz izprast un cienīt dažādas kultūras, veicinot kultūras identitā…" at bounding box center [626, 398] width 379 height 12
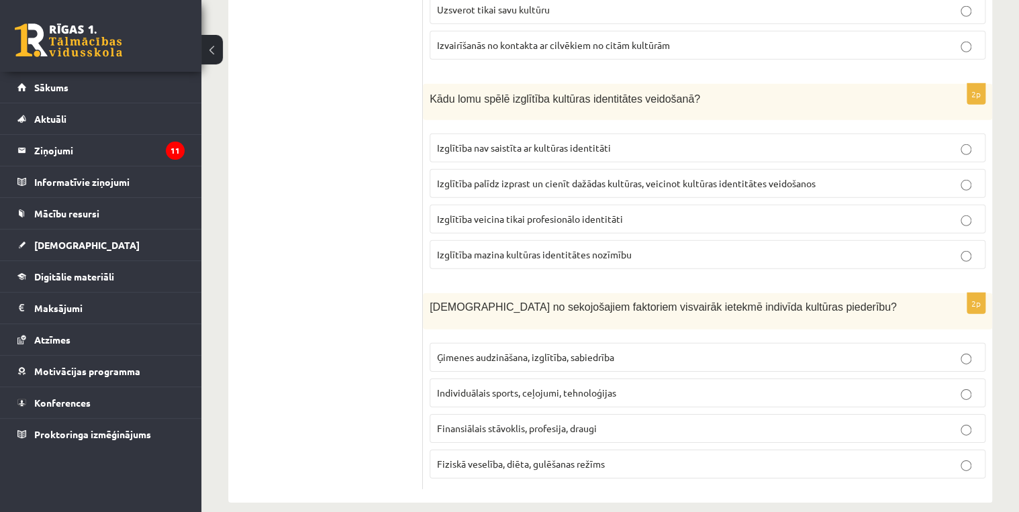
scroll to position [1886, 0]
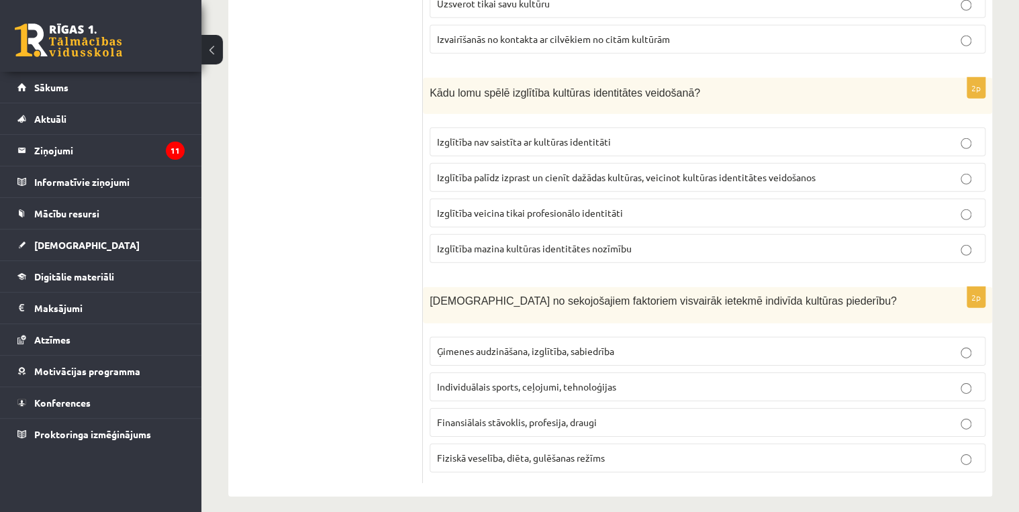
click at [512, 345] on span "Ģimenes audzināšana, izglītība, sabiedrība" at bounding box center [525, 351] width 177 height 12
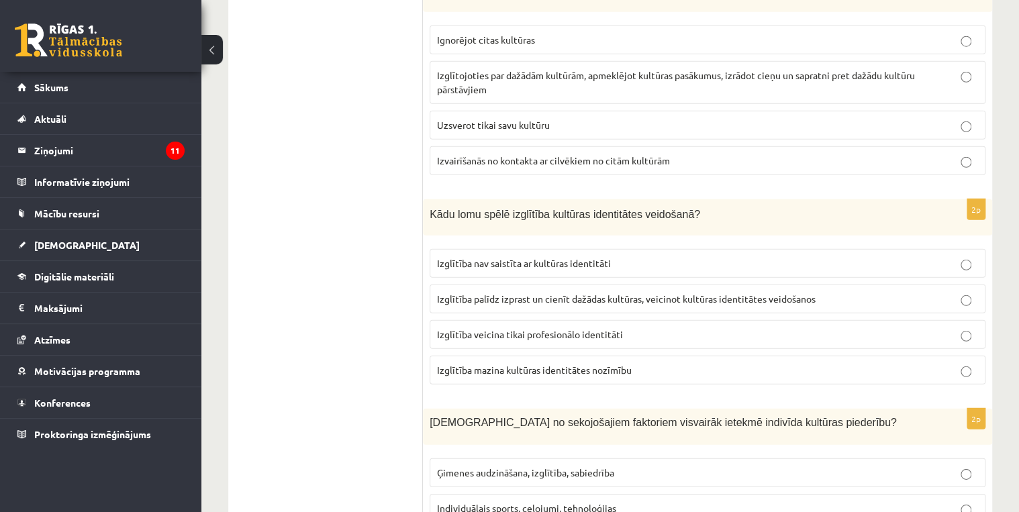
scroll to position [1725, 0]
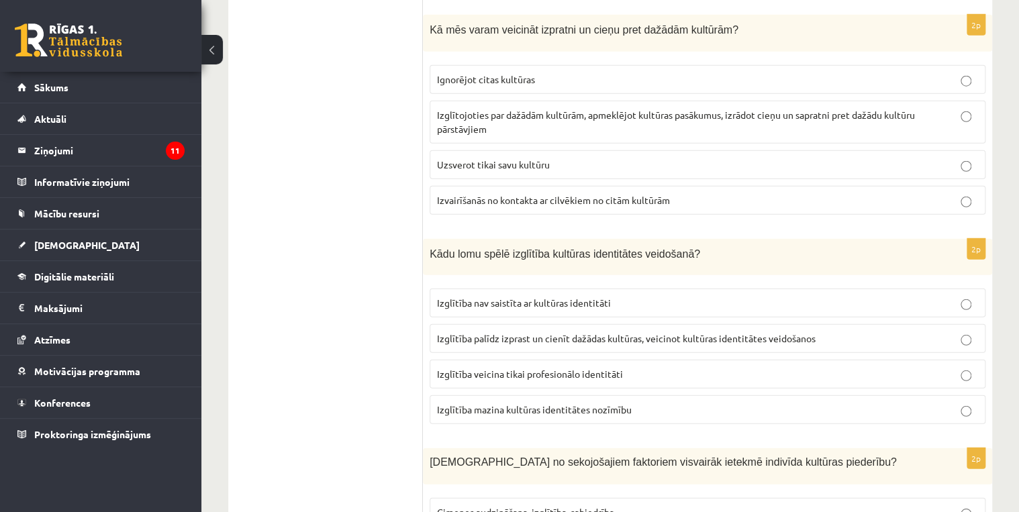
click at [508, 113] on p "Izglītojoties par dažādām kultūrām, apmeklējot kultūras pasākumus, izrādot cieņ…" at bounding box center [707, 122] width 541 height 28
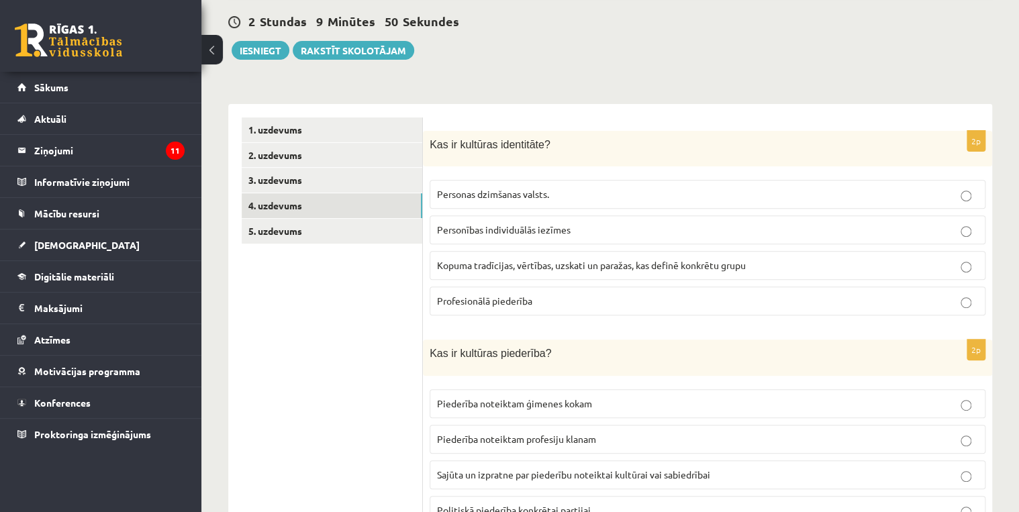
scroll to position [60, 0]
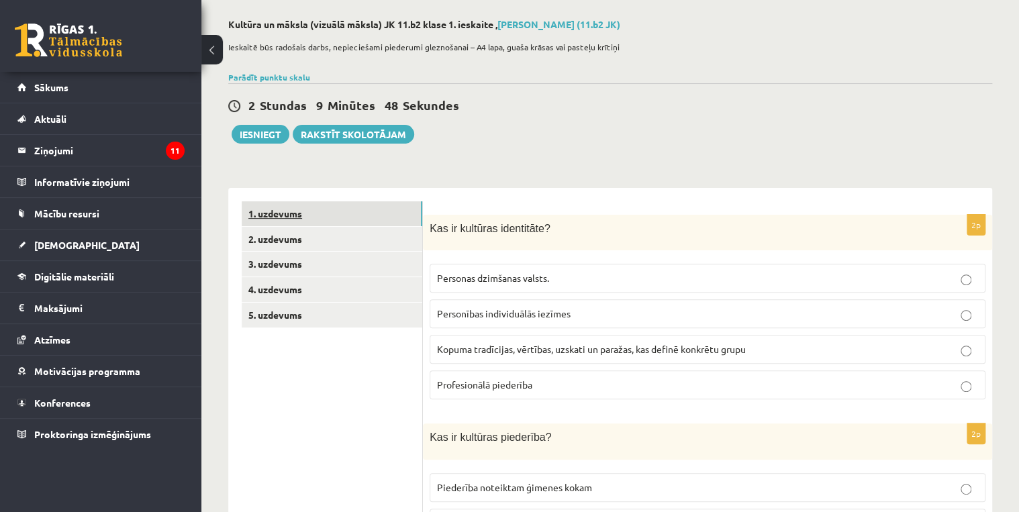
click at [293, 213] on link "1. uzdevums" at bounding box center [332, 213] width 181 height 25
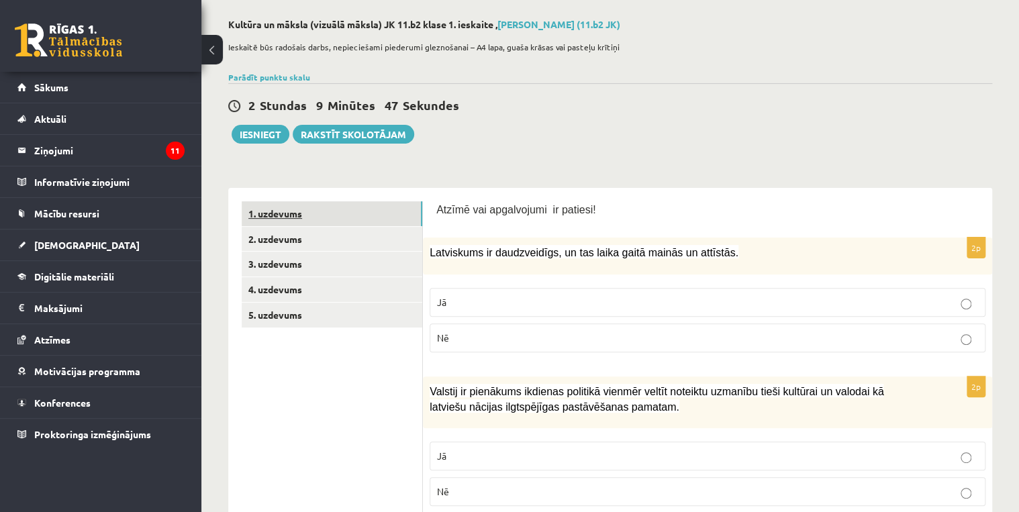
scroll to position [113, 0]
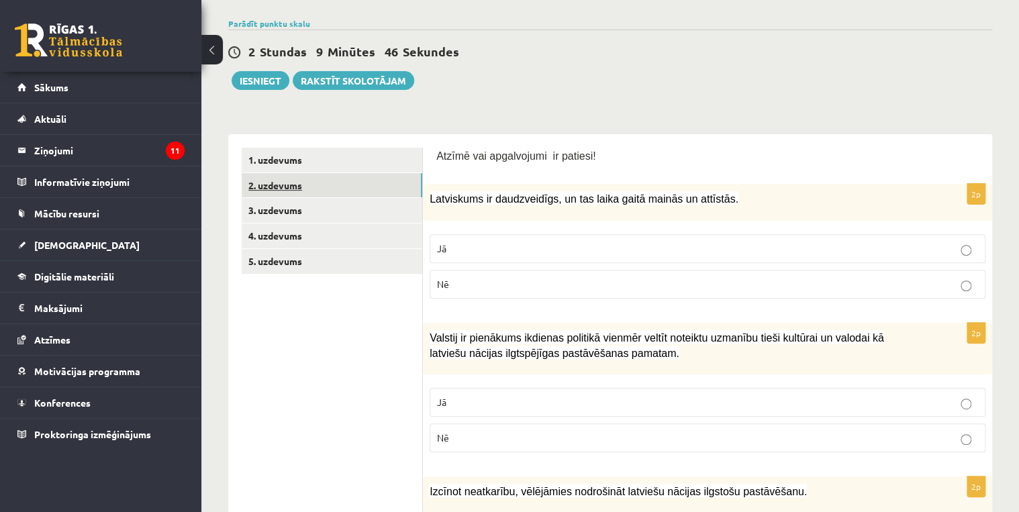
click at [290, 188] on link "2. uzdevums" at bounding box center [332, 185] width 181 height 25
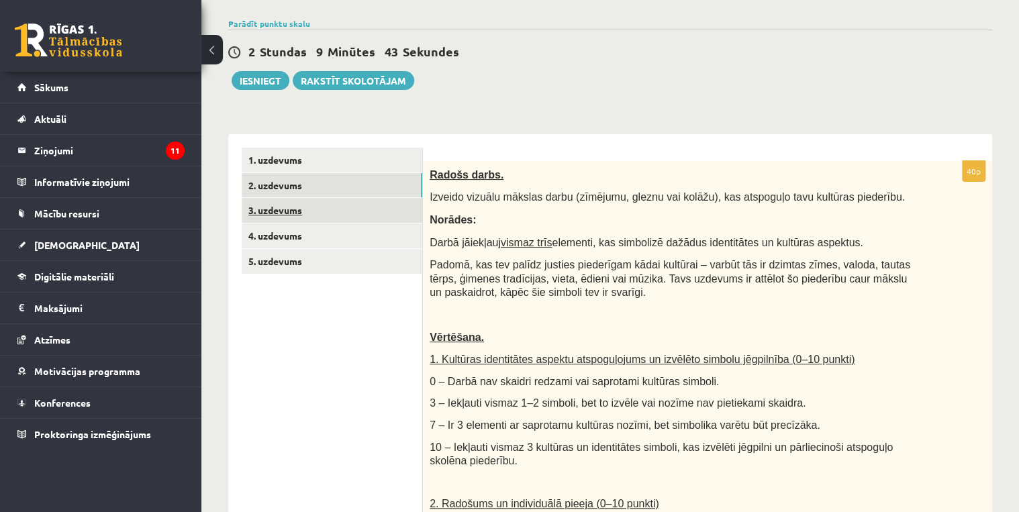
scroll to position [0, 0]
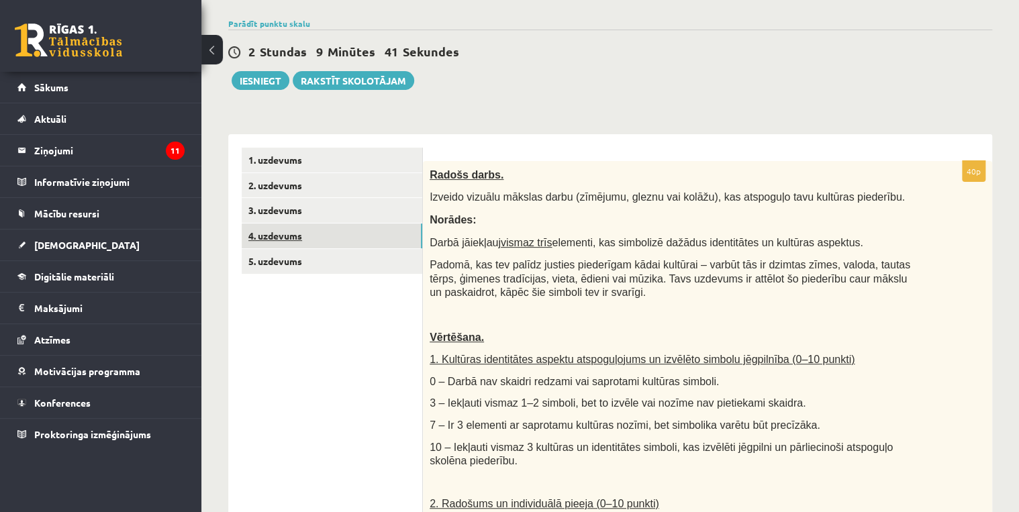
click at [274, 238] on link "4. uzdevums" at bounding box center [332, 236] width 181 height 25
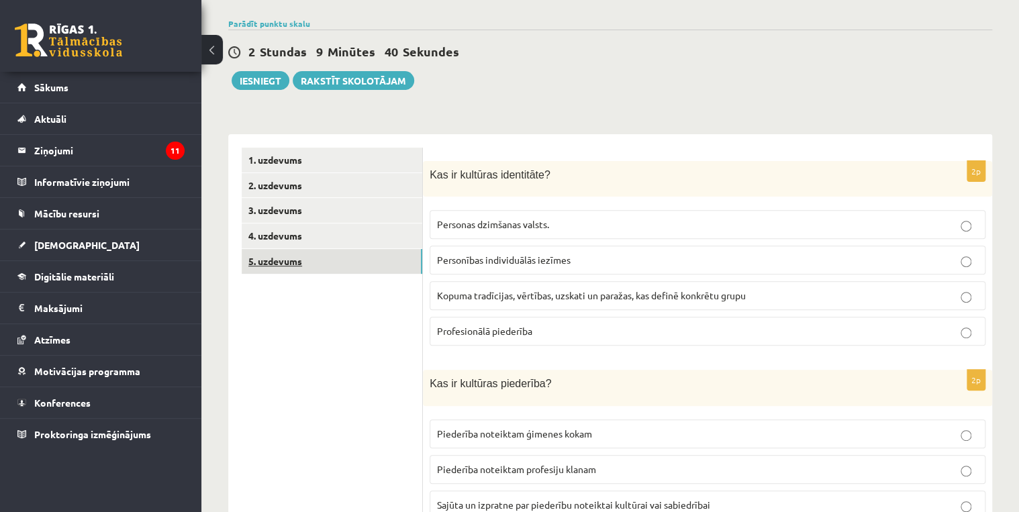
click at [281, 262] on link "5. uzdevums" at bounding box center [332, 261] width 181 height 25
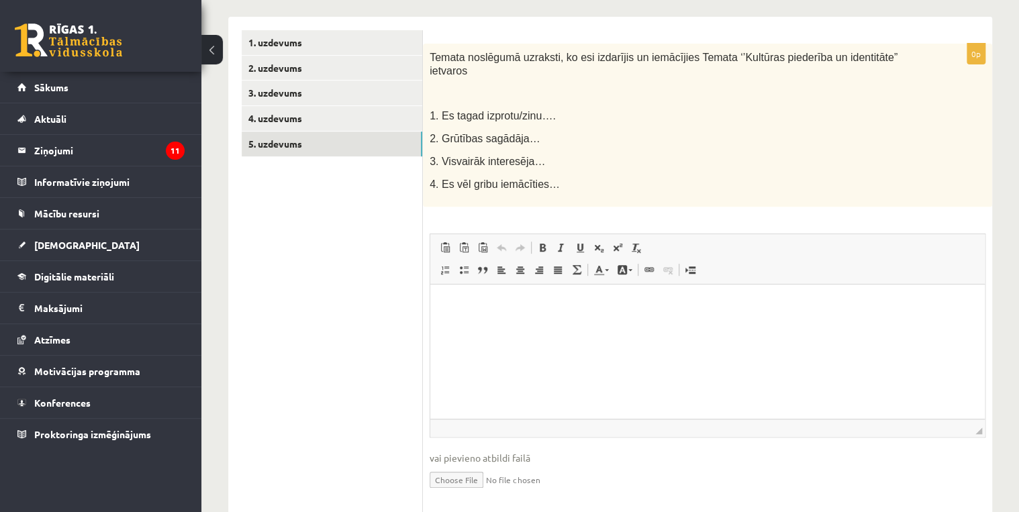
scroll to position [232, 0]
click at [530, 325] on html at bounding box center [707, 304] width 555 height 41
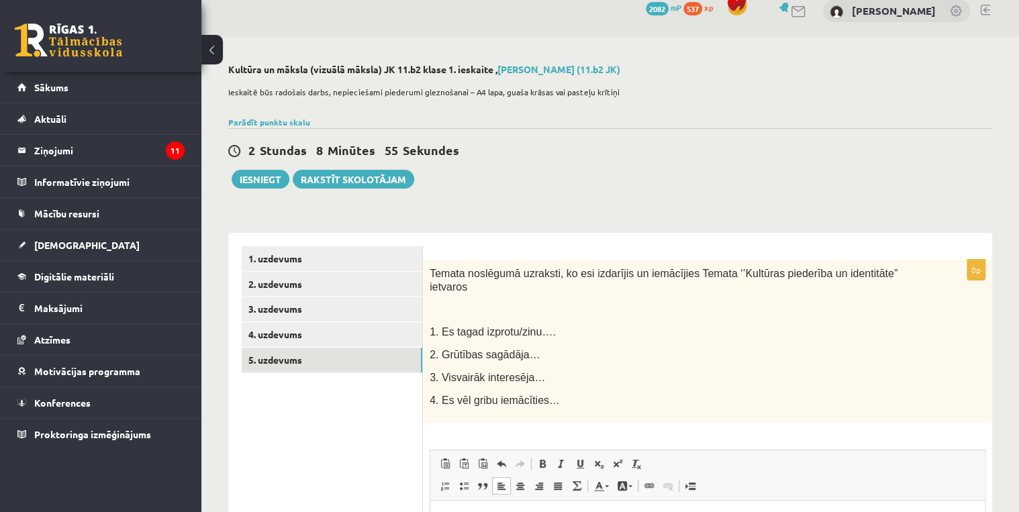
scroll to position [0, 0]
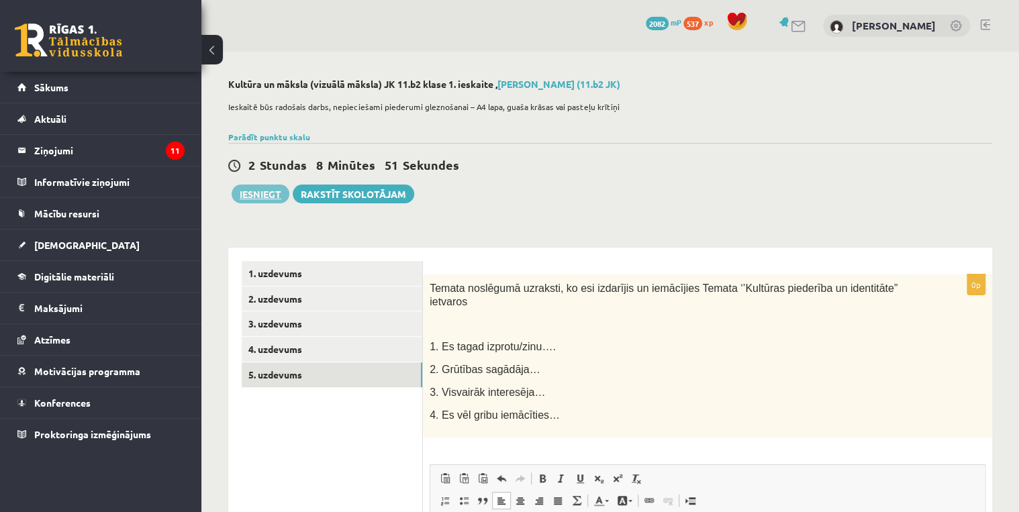
click at [255, 193] on button "Iesniegt" at bounding box center [261, 194] width 58 height 19
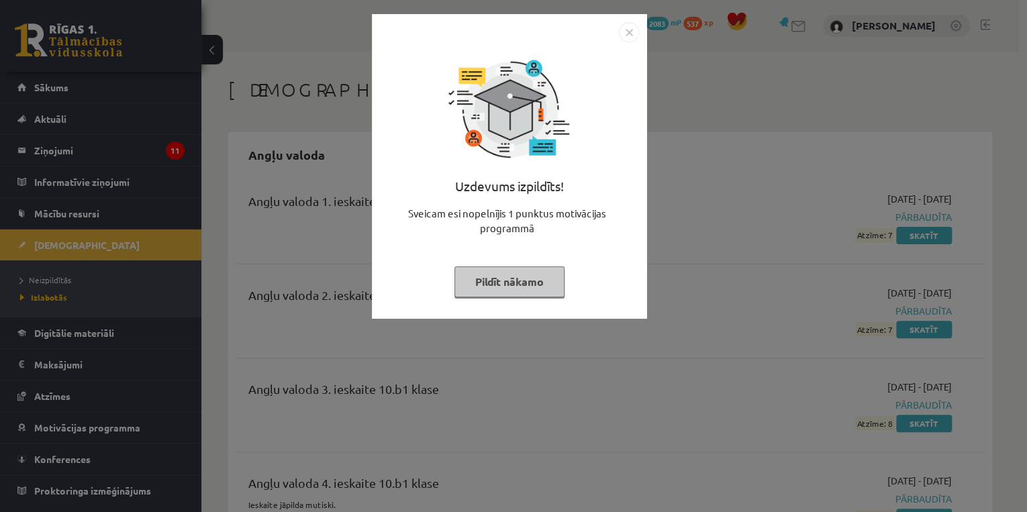
click at [506, 283] on button "Pildīt nākamo" at bounding box center [510, 282] width 110 height 31
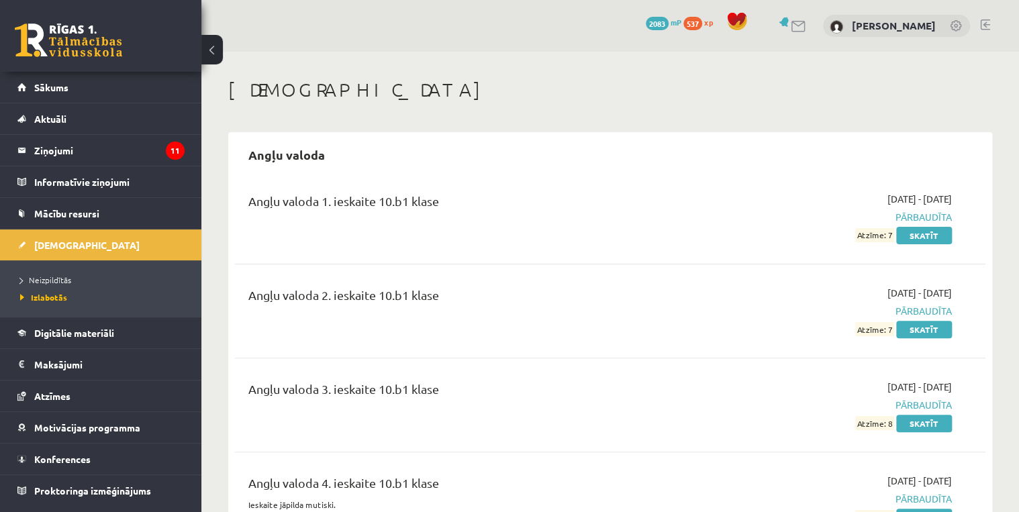
click at [55, 46] on link at bounding box center [68, 40] width 107 height 34
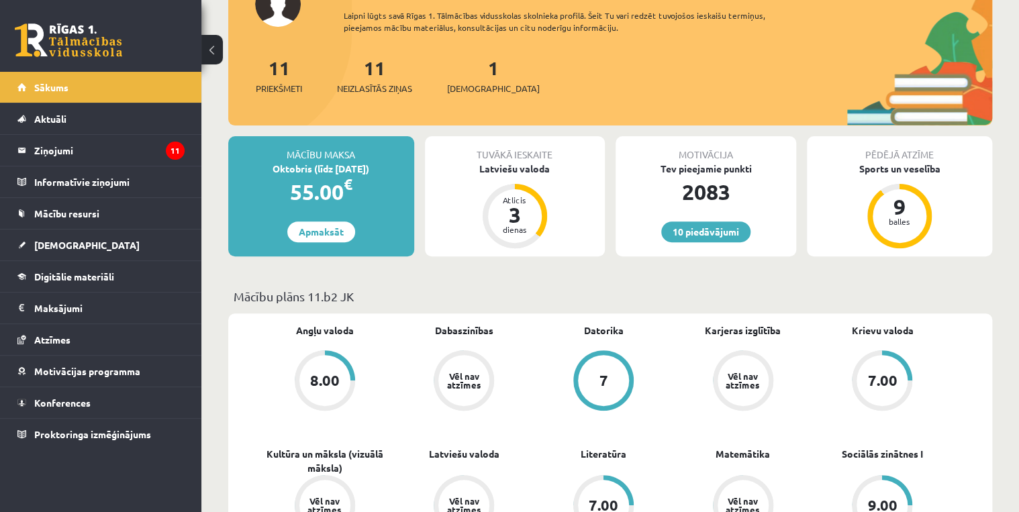
scroll to position [107, 0]
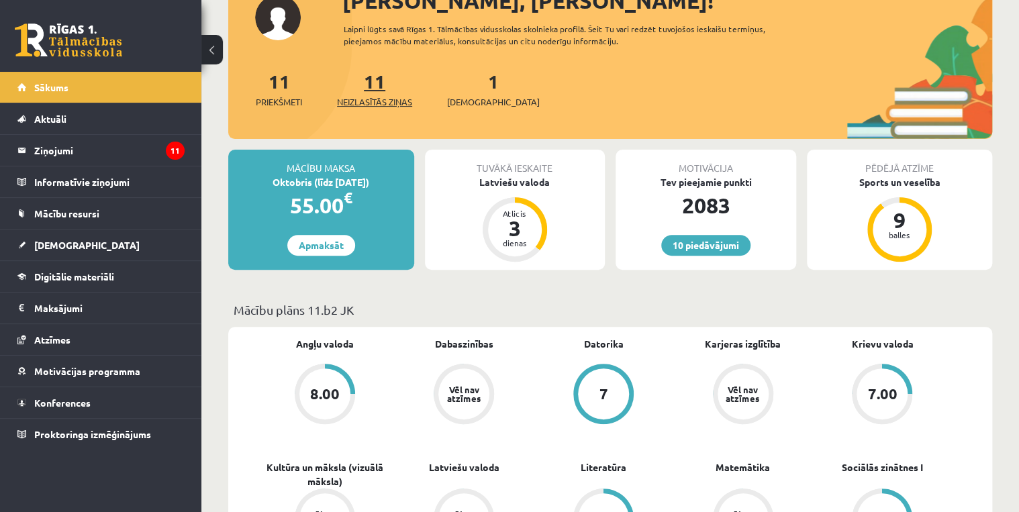
click at [379, 103] on span "Neizlasītās ziņas" at bounding box center [374, 101] width 75 height 13
